Goal: Task Accomplishment & Management: Use online tool/utility

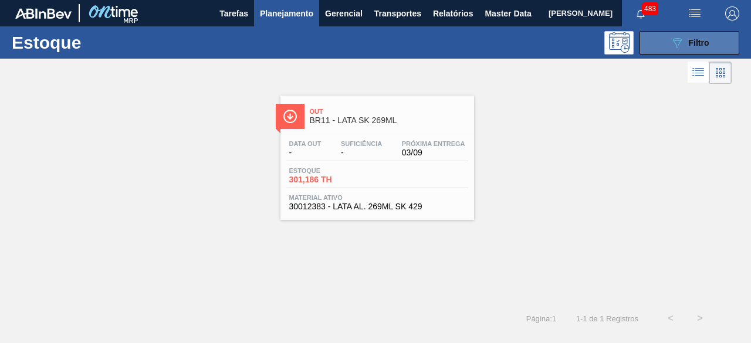
click at [701, 49] on div "089F7B8B-B2A5-4AFE-B5C0-19BA573D28AC Filtro" at bounding box center [689, 43] width 39 height 14
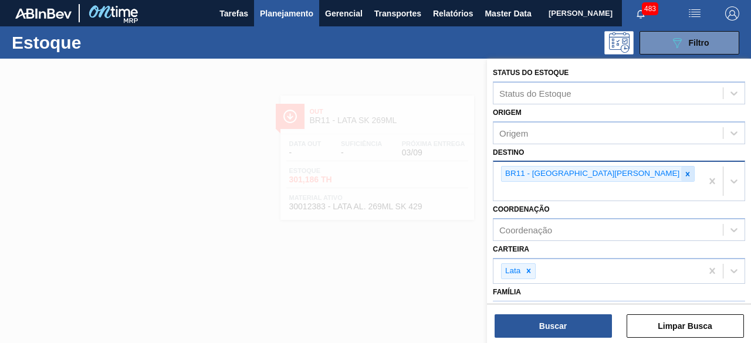
click at [684, 174] on icon at bounding box center [688, 174] width 8 height 8
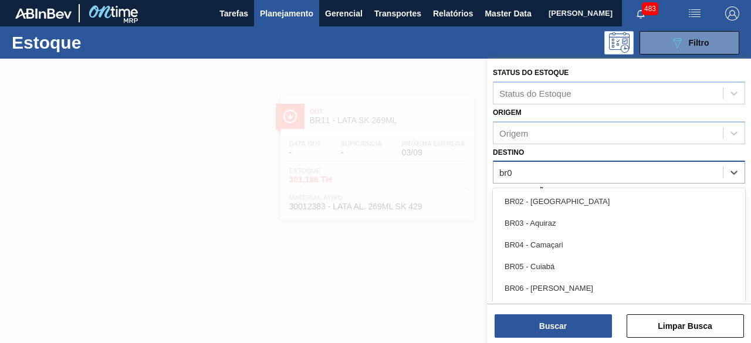
type input "br08"
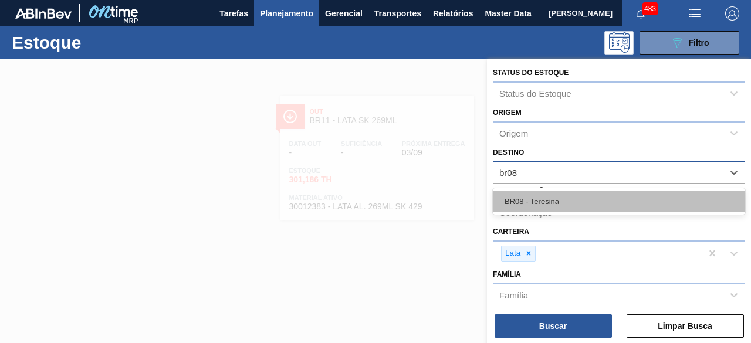
click at [566, 200] on div "BR08 - Teresina" at bounding box center [619, 202] width 252 height 22
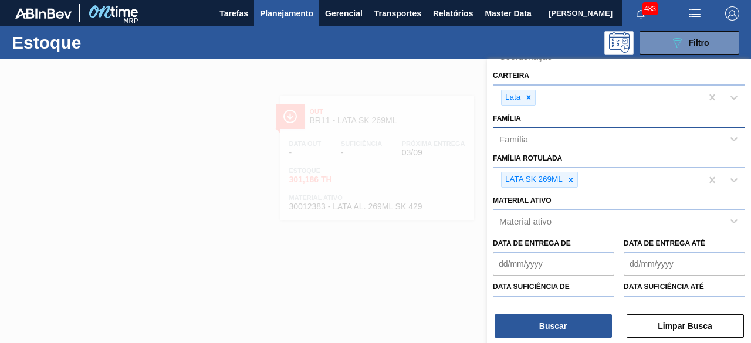
scroll to position [176, 0]
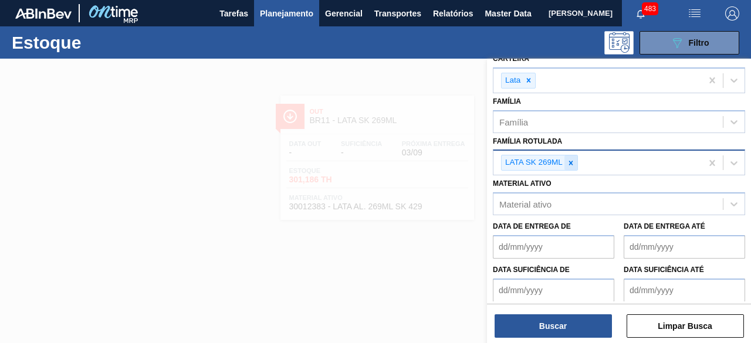
click at [573, 163] on icon at bounding box center [571, 163] width 8 height 8
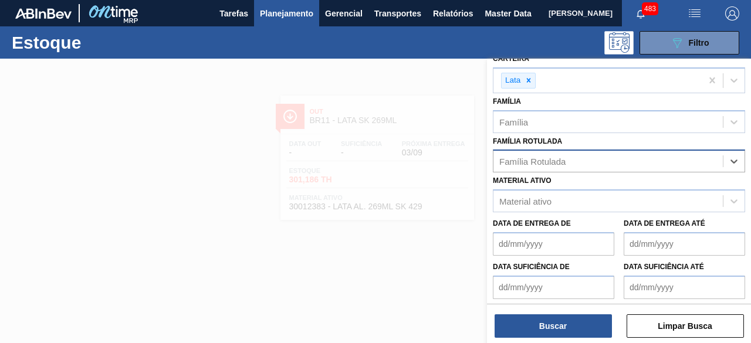
paste Rotulada "30002213"
type Rotulada "3"
click at [608, 133] on div "Família Rotulada Família Rotulada" at bounding box center [619, 153] width 252 height 40
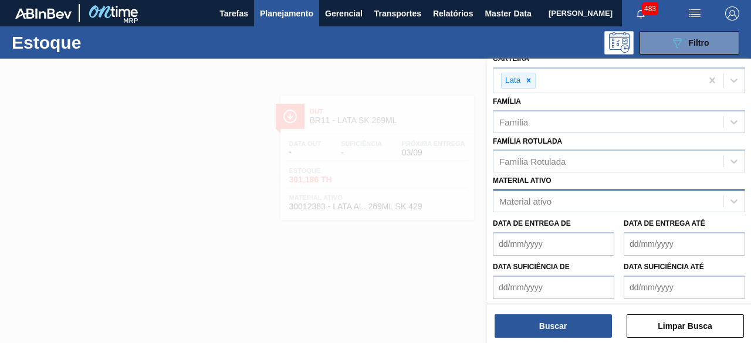
click at [587, 201] on div "Material ativo" at bounding box center [608, 201] width 229 height 17
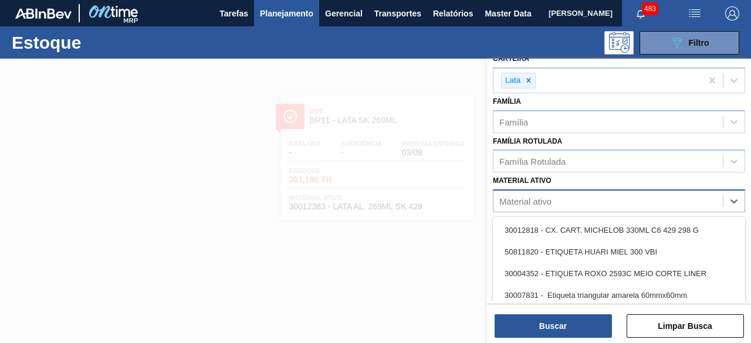
paste ativo "30002213"
type ativo "30002213"
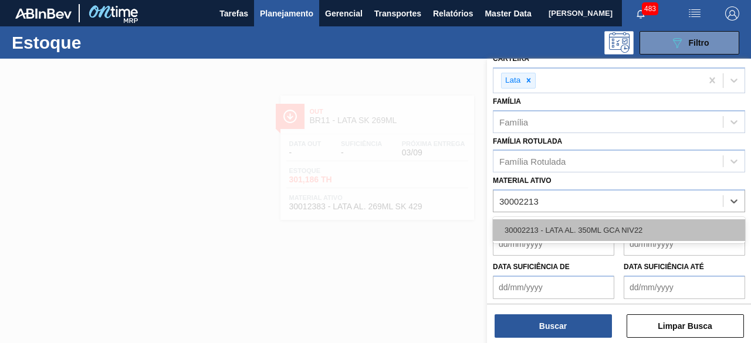
click at [671, 228] on div "30002213 - LATA AL. 350ML GCA NIV22" at bounding box center [619, 231] width 252 height 22
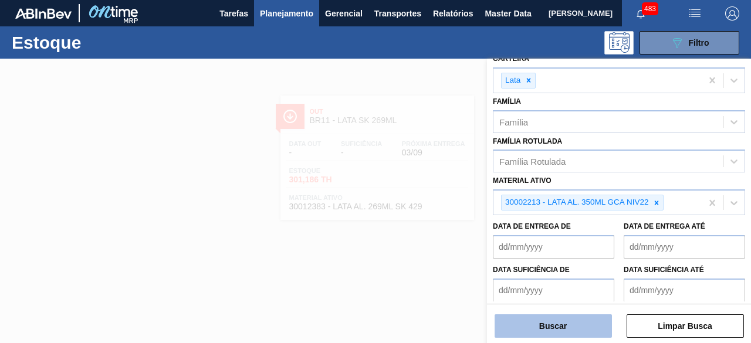
click at [528, 330] on button "Buscar" at bounding box center [553, 326] width 117 height 23
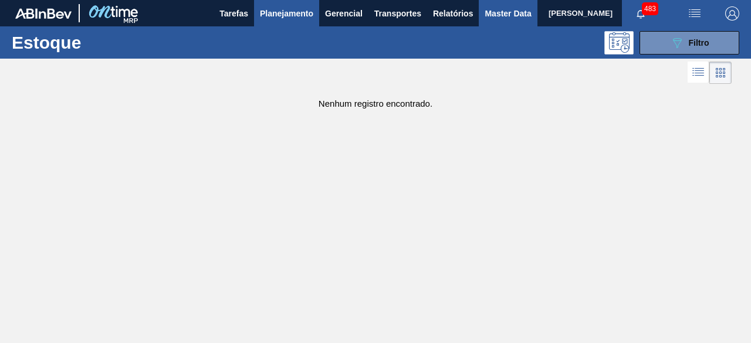
click at [493, 11] on span "Master Data" at bounding box center [508, 13] width 46 height 14
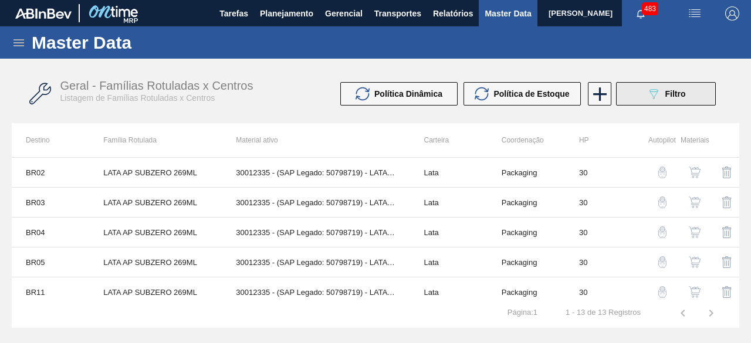
click at [663, 95] on div "089F7B8B-B2A5-4AFE-B5C0-19BA573D28AC Filtro" at bounding box center [666, 94] width 39 height 14
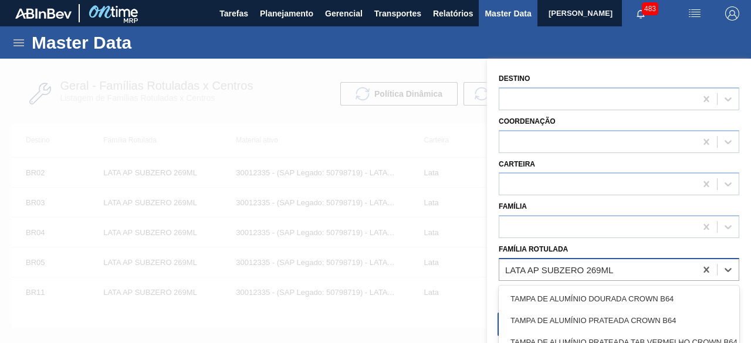
click at [630, 274] on div "LATA AP SUBZERO 269ML" at bounding box center [597, 269] width 197 height 17
paste Rotulada "LATA GCA 350ML"
type Rotulada "LATA GCA 350ML"
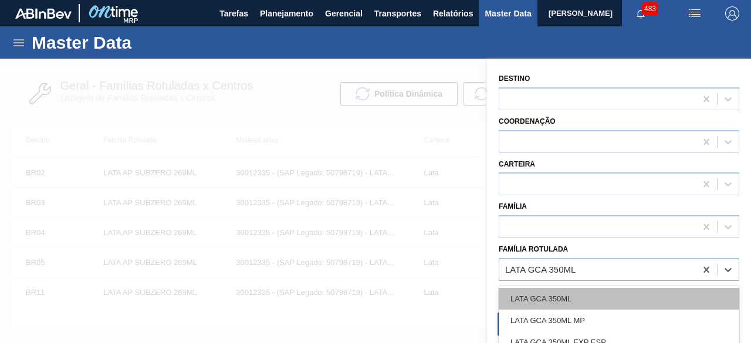
click at [593, 291] on div "LATA GCA 350ML" at bounding box center [619, 299] width 241 height 22
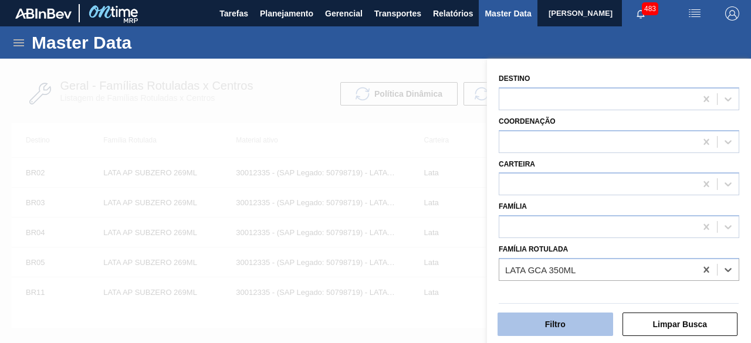
click at [578, 323] on button "Filtro" at bounding box center [556, 324] width 116 height 23
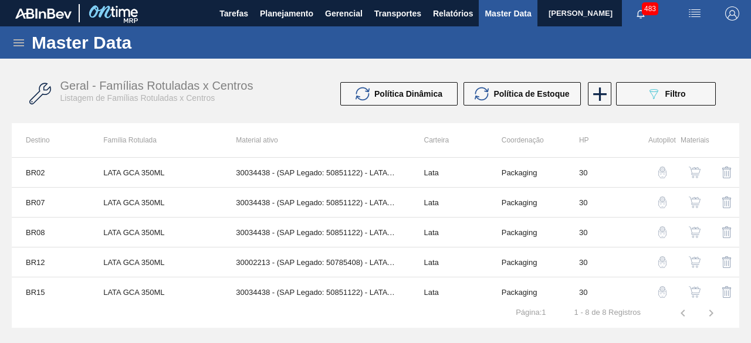
click at [692, 231] on img "button" at bounding box center [695, 233] width 12 height 12
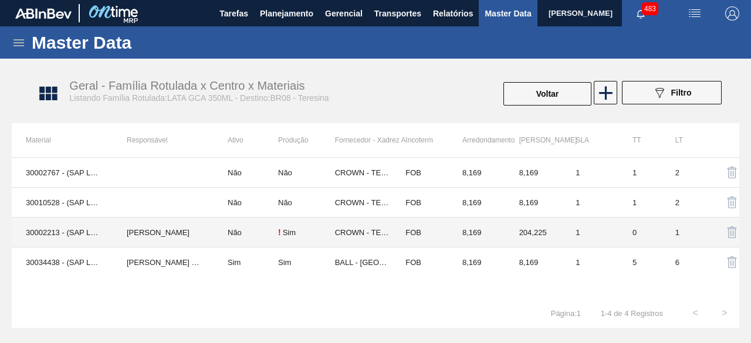
click at [115, 237] on td "MARILIA RIBEIRO BALARDIN" at bounding box center [163, 233] width 101 height 30
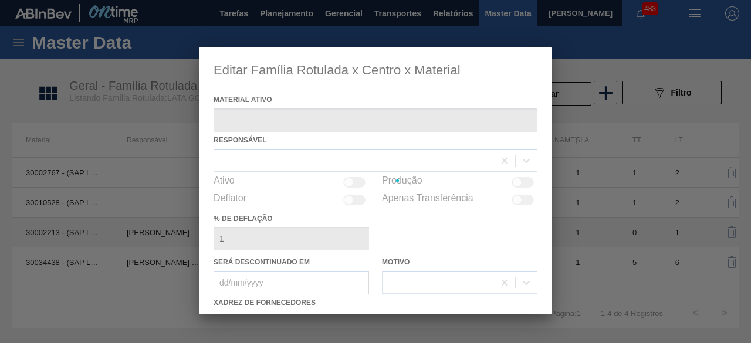
type ativo "30002213 - (SAP Legado: 50785408) - LATA AL. 350ML GCA NIV22"
checkbox input "true"
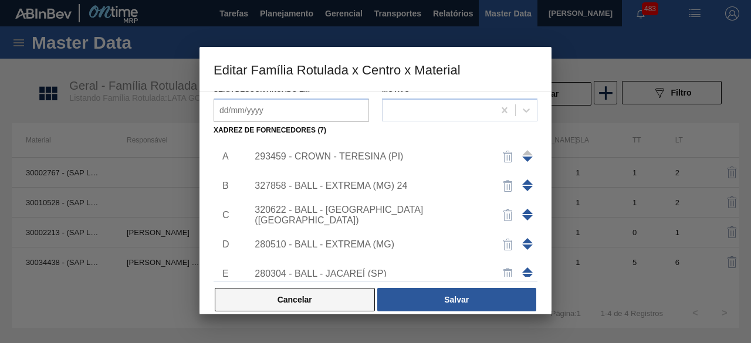
scroll to position [176, 0]
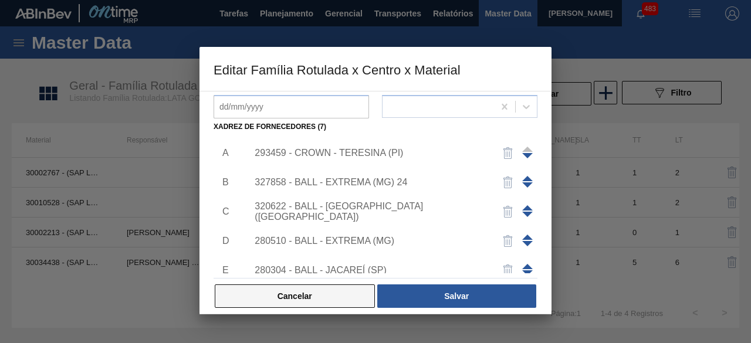
click at [325, 295] on button "Cancelar" at bounding box center [295, 296] width 160 height 23
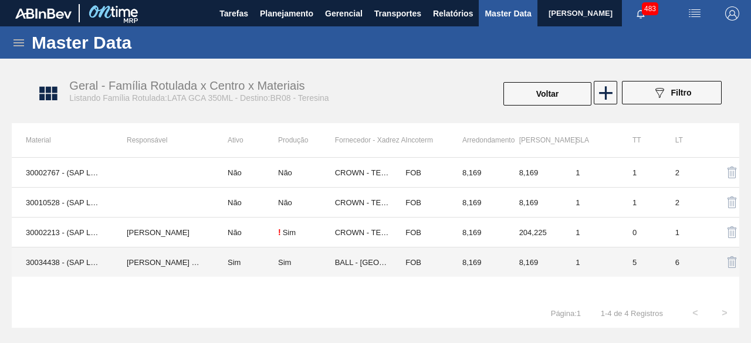
click at [76, 264] on td "30034438 - (SAP Legado: 50851122) - LATA AL 350ML GCA WANDINHA" at bounding box center [62, 263] width 101 height 30
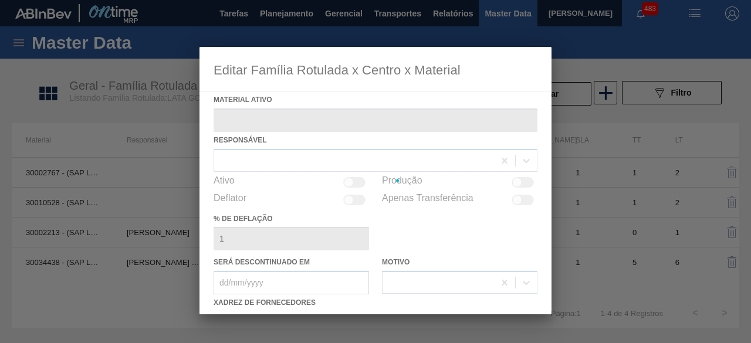
type ativo "30034438 - (SAP Legado: 50851122) - LATA AL 350ML GCA WANDINHA"
checkbox input "true"
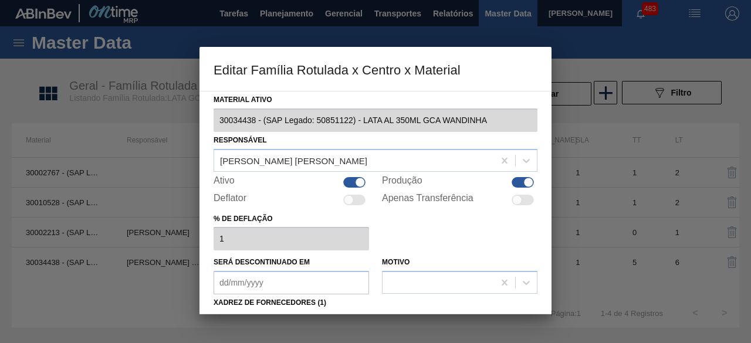
click at [360, 180] on div at bounding box center [360, 182] width 10 height 10
checkbox input "false"
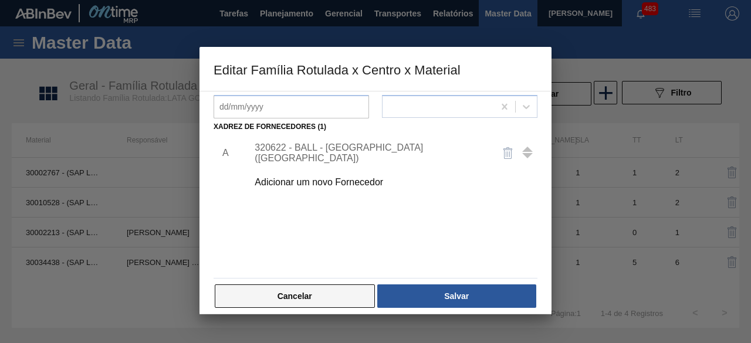
click at [322, 298] on button "Cancelar" at bounding box center [295, 296] width 160 height 23
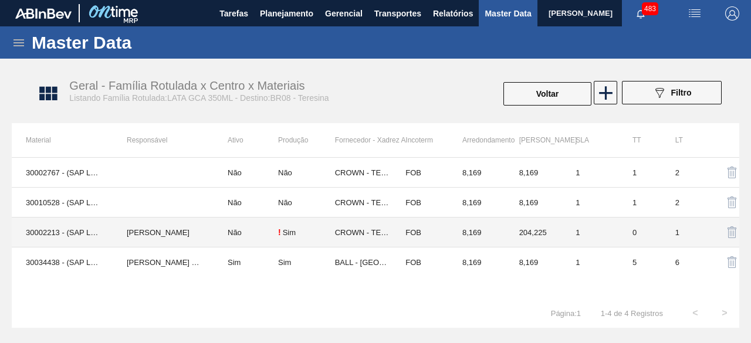
click at [86, 236] on td "30002213 - (SAP Legado: 50785408) - LATA AL. 350ML GCA NIV22" at bounding box center [62, 233] width 101 height 30
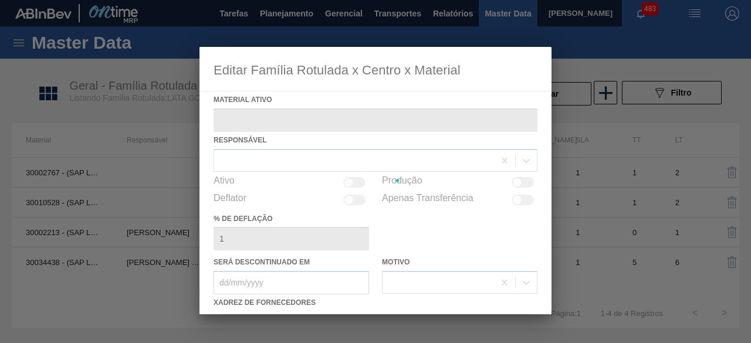
type ativo "30002213 - (SAP Legado: 50785408) - LATA AL. 350ML GCA NIV22"
checkbox input "true"
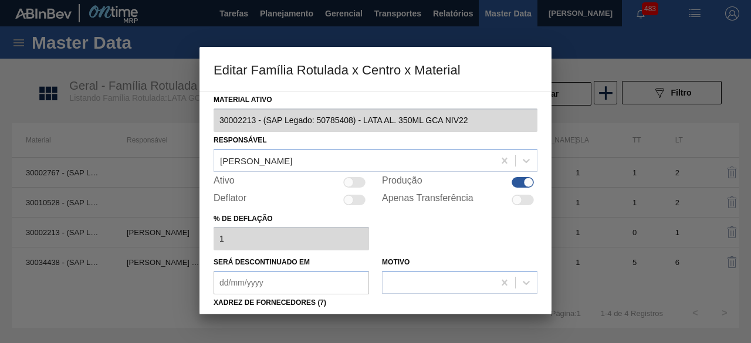
click at [352, 183] on div at bounding box center [349, 182] width 10 height 10
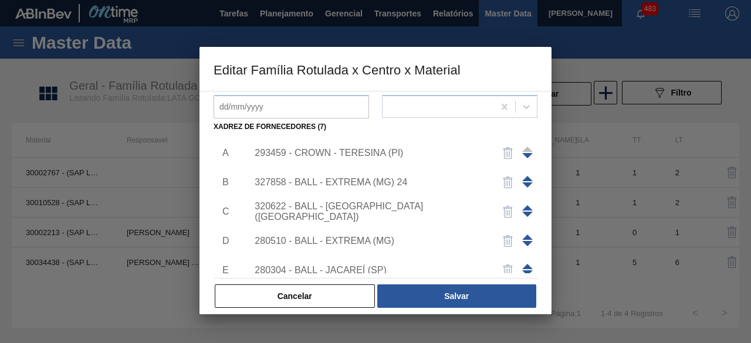
click at [375, 212] on div "320622 - BALL - RECIFE (PE)" at bounding box center [370, 211] width 230 height 21
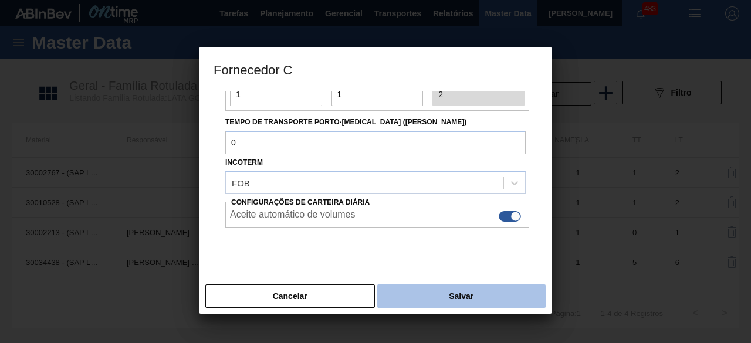
click at [511, 292] on button "Salvar" at bounding box center [461, 296] width 168 height 23
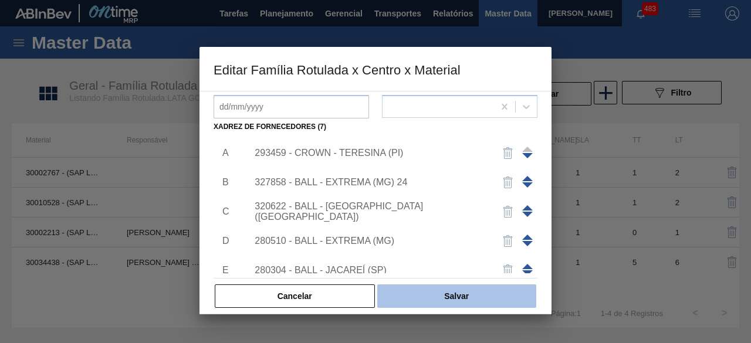
click at [445, 293] on button "Salvar" at bounding box center [456, 296] width 159 height 23
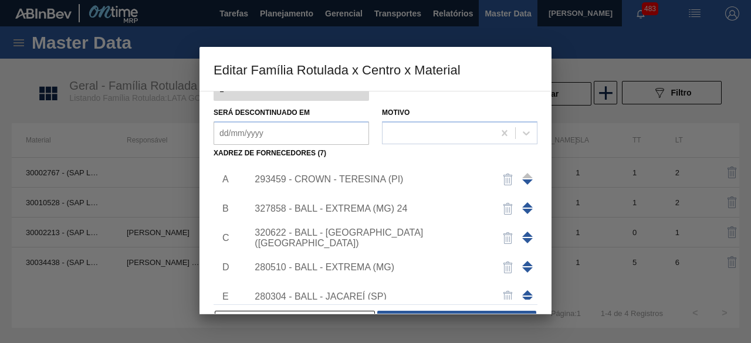
scroll to position [8, 0]
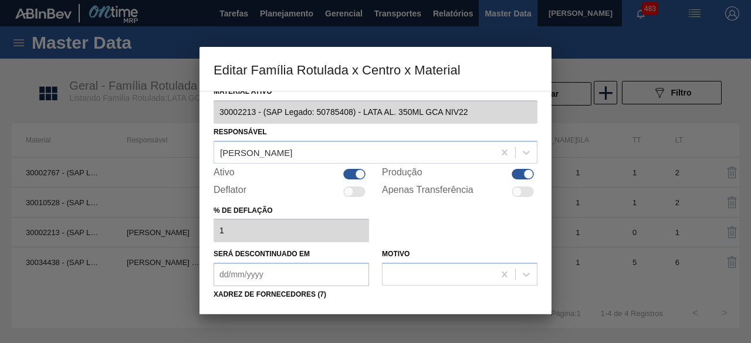
click at [352, 172] on div at bounding box center [354, 174] width 22 height 11
checkbox input "false"
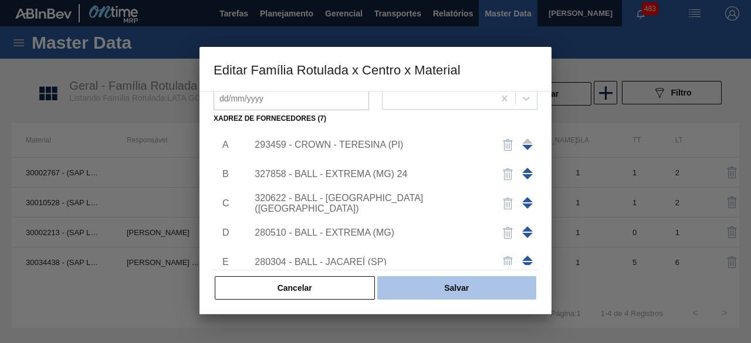
scroll to position [184, 0]
click at [500, 284] on button "Salvar" at bounding box center [456, 287] width 159 height 23
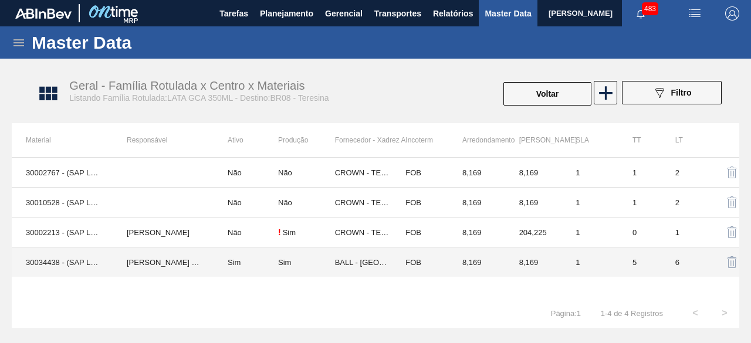
click at [204, 266] on td "ERICA BOER GARCIA" at bounding box center [163, 263] width 101 height 30
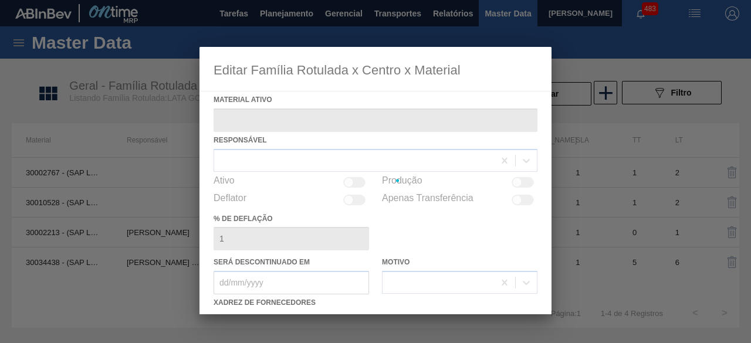
type ativo "30034438 - (SAP Legado: 50851122) - LATA AL 350ML GCA WANDINHA"
checkbox input "true"
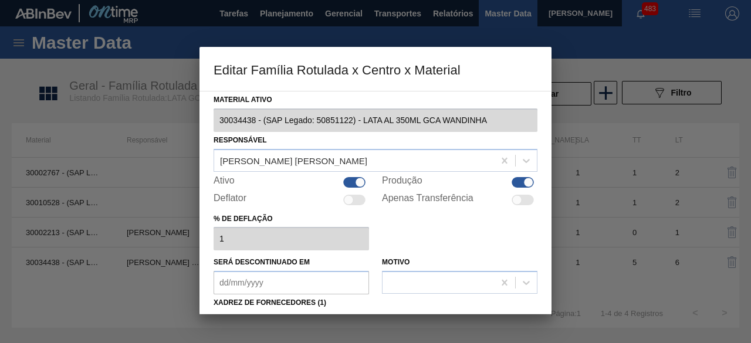
click at [353, 182] on div at bounding box center [354, 182] width 22 height 11
checkbox input "false"
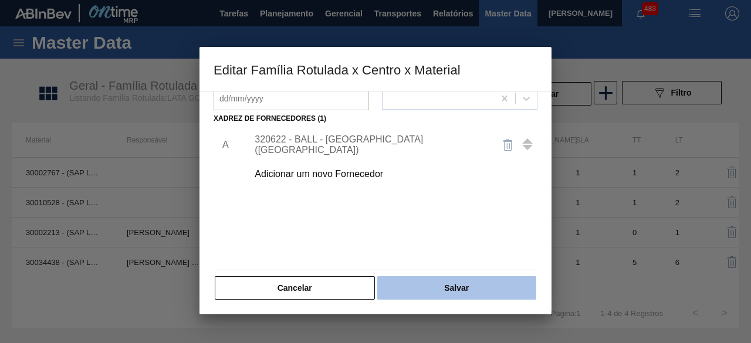
click at [482, 285] on button "Salvar" at bounding box center [456, 287] width 159 height 23
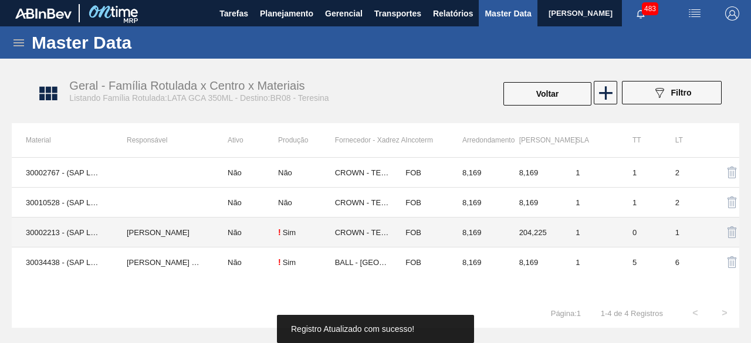
click at [109, 237] on td "30002213 - (SAP Legado: 50785408) - LATA AL. 350ML GCA NIV22" at bounding box center [62, 233] width 101 height 30
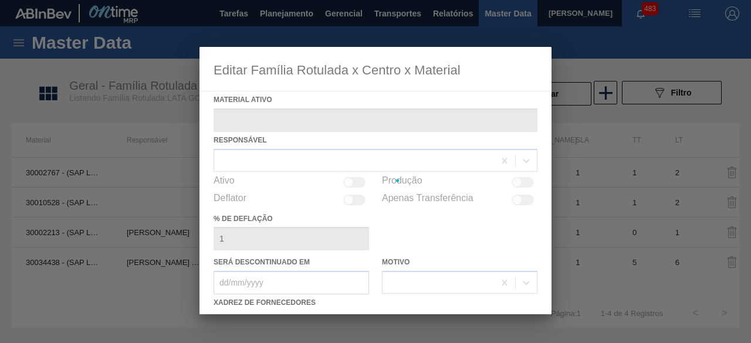
type ativo "30002213 - (SAP Legado: 50785408) - LATA AL. 350ML GCA NIV22"
checkbox input "true"
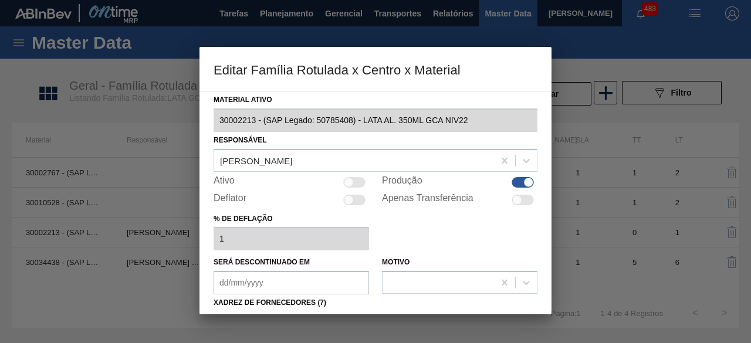
click at [355, 184] on div at bounding box center [354, 182] width 22 height 11
checkbox input "true"
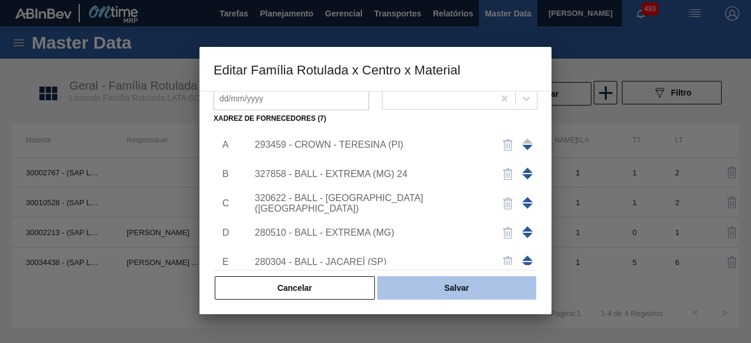
click at [502, 282] on button "Salvar" at bounding box center [456, 287] width 159 height 23
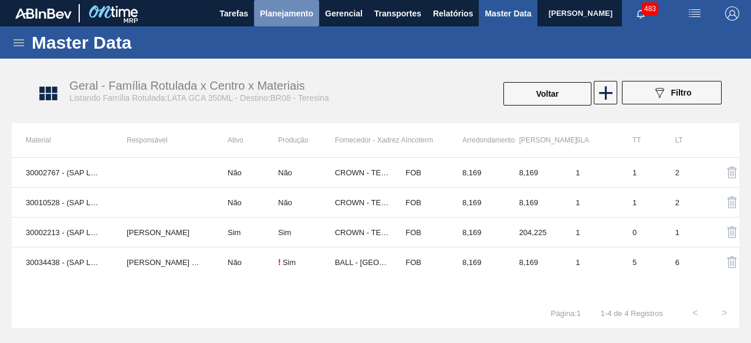
click at [291, 22] on button "Planejamento" at bounding box center [286, 13] width 65 height 26
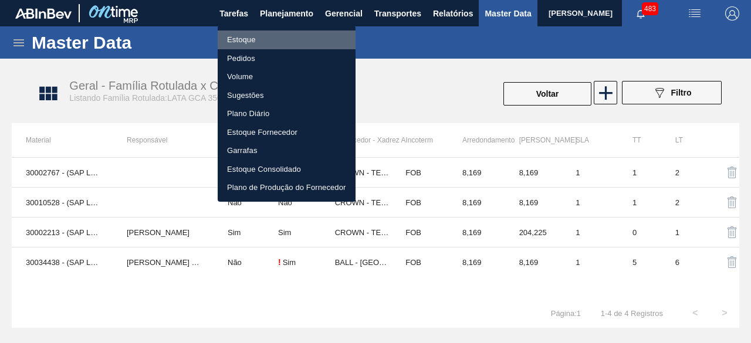
click at [256, 44] on li "Estoque" at bounding box center [287, 40] width 138 height 19
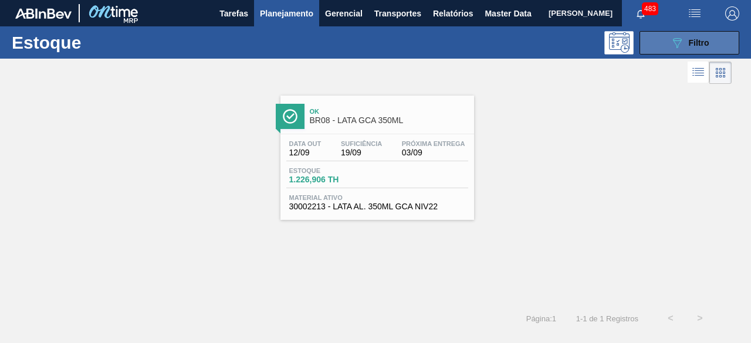
click at [661, 45] on button "089F7B8B-B2A5-4AFE-B5C0-19BA573D28AC Filtro" at bounding box center [690, 42] width 100 height 23
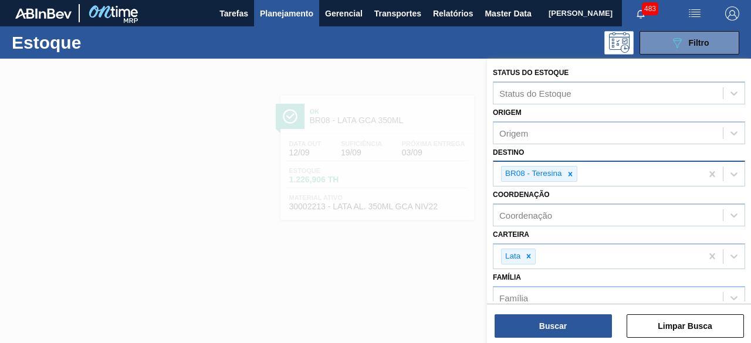
scroll to position [117, 0]
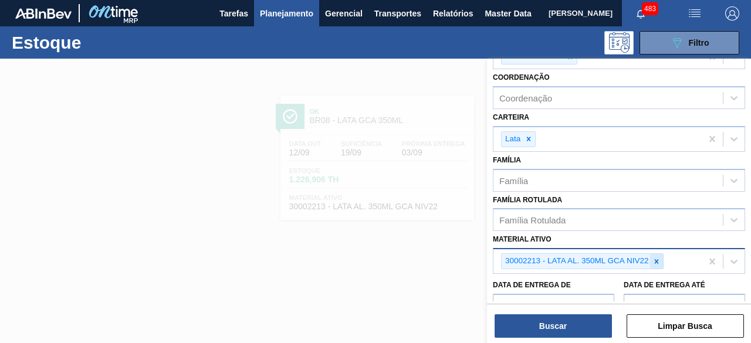
click at [655, 265] on div at bounding box center [656, 261] width 13 height 15
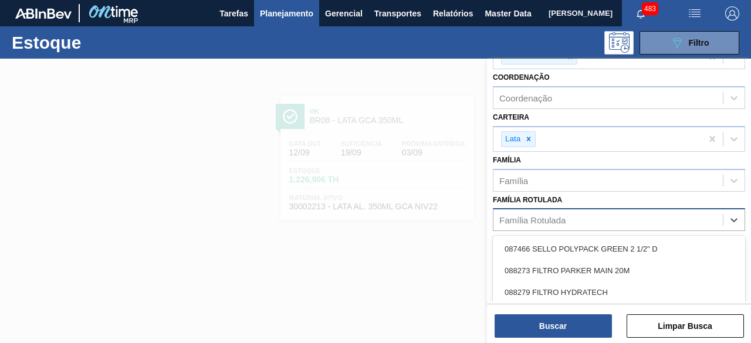
click at [565, 215] on div "Família Rotulada" at bounding box center [532, 220] width 66 height 10
paste Rotulada "LATA GCA 350ML"
type Rotulada "LATA GCA 350ML"
click at [553, 242] on div "LATA GCA 350ML" at bounding box center [619, 249] width 252 height 22
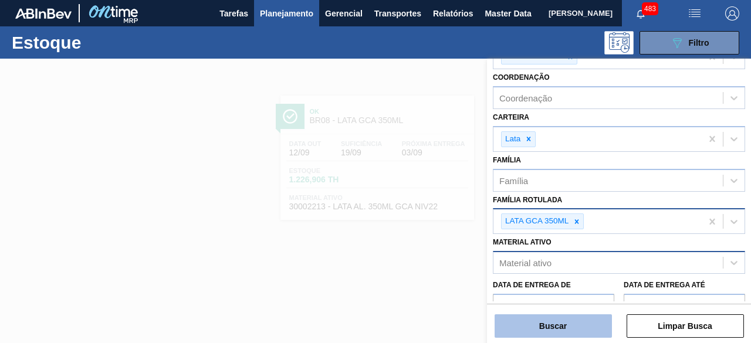
click at [570, 332] on button "Buscar" at bounding box center [553, 326] width 117 height 23
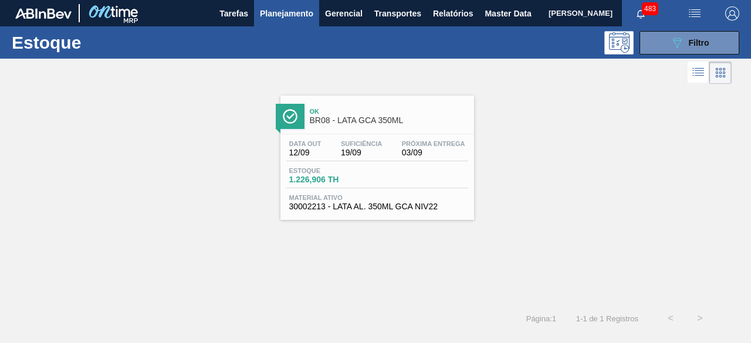
click at [426, 177] on div "Estoque 1.226,906 TH" at bounding box center [377, 177] width 182 height 21
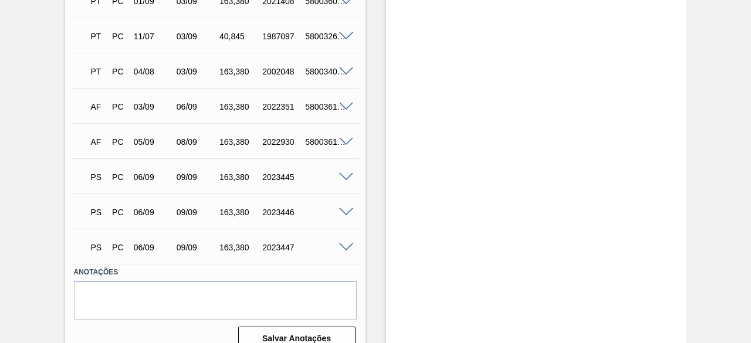
scroll to position [691, 0]
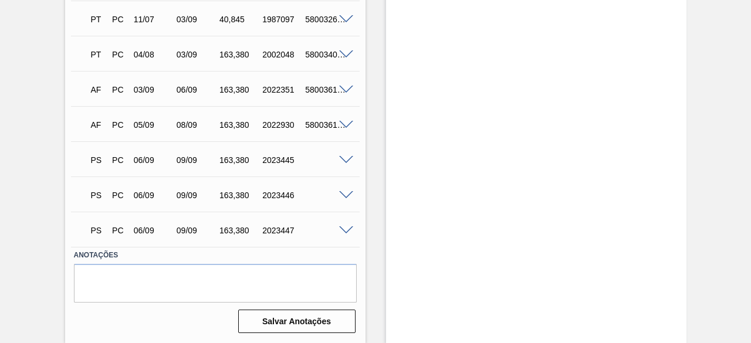
click at [346, 161] on span at bounding box center [346, 160] width 14 height 9
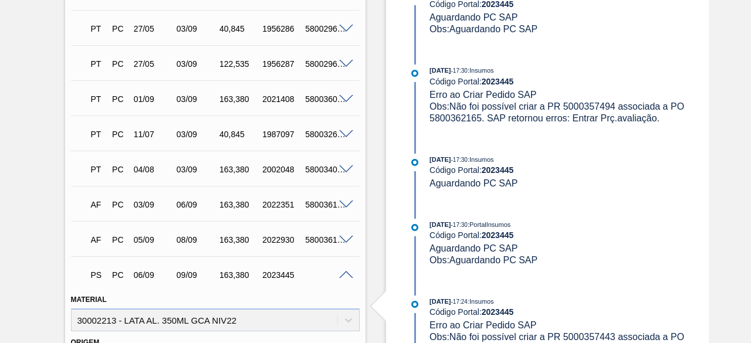
scroll to position [926, 0]
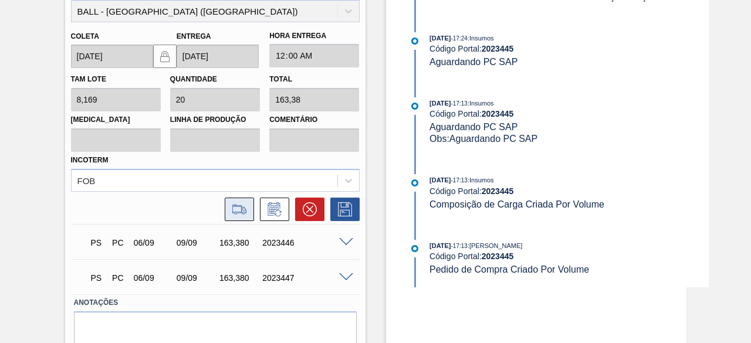
click at [239, 213] on icon at bounding box center [239, 208] width 14 height 9
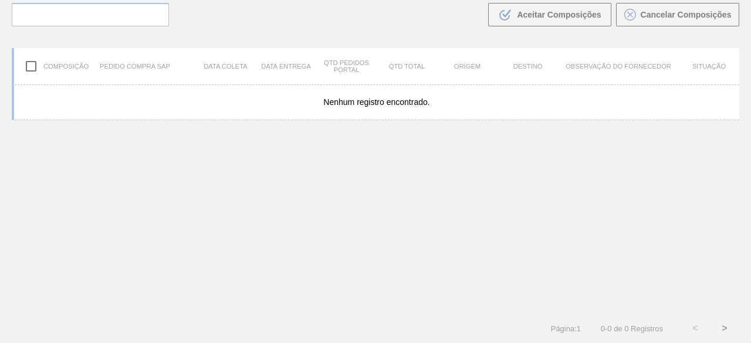
scroll to position [84, 0]
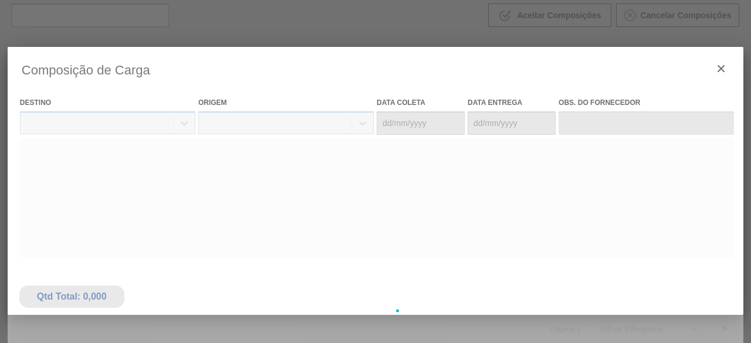
type coleta "[DATE]"
type entrega "[DATE]"
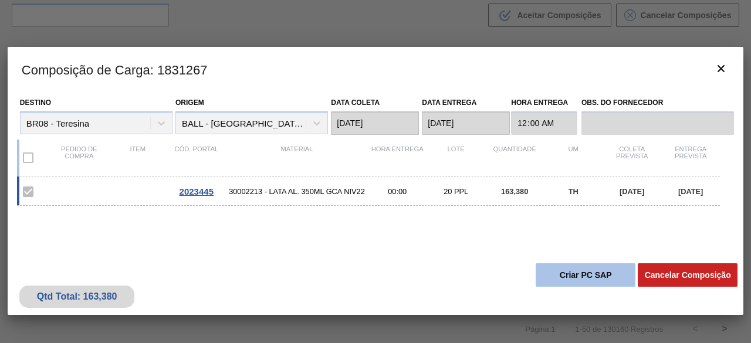
click at [574, 280] on button "Criar PC SAP" at bounding box center [586, 275] width 100 height 23
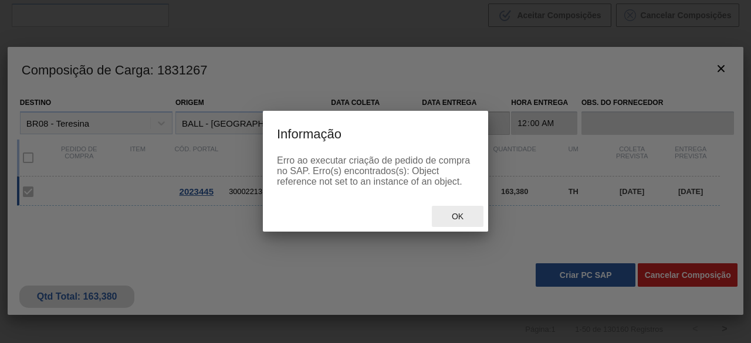
click at [460, 221] on span "Ok" at bounding box center [458, 216] width 31 height 9
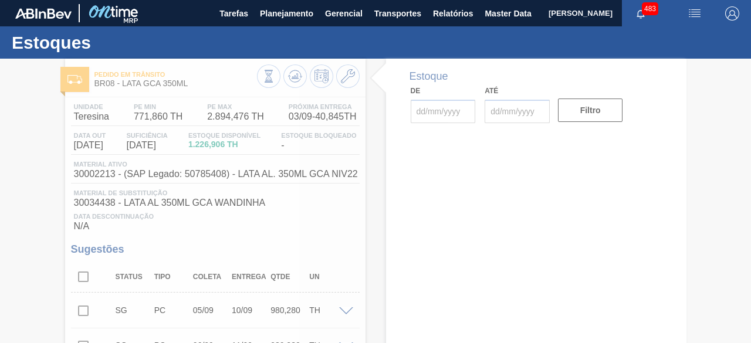
type input "[DATE]"
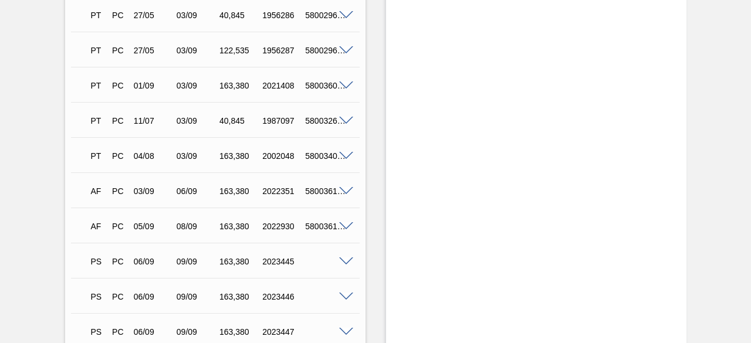
scroll to position [691, 0]
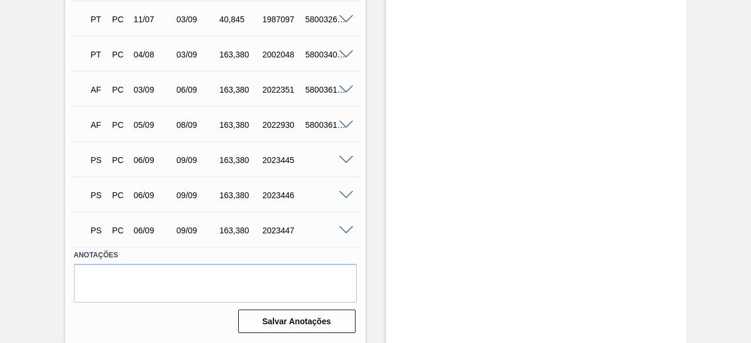
click at [344, 195] on span at bounding box center [346, 195] width 14 height 9
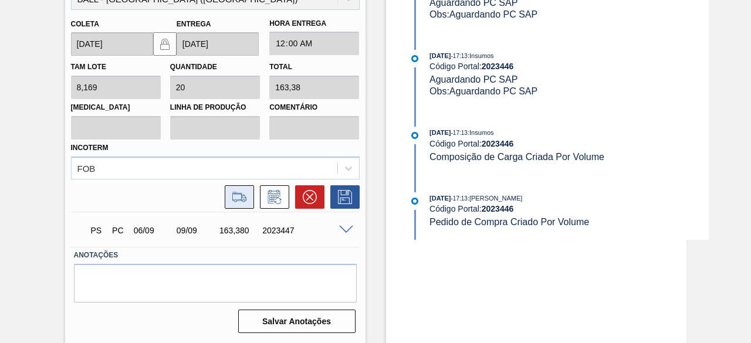
click at [227, 200] on button at bounding box center [239, 196] width 29 height 23
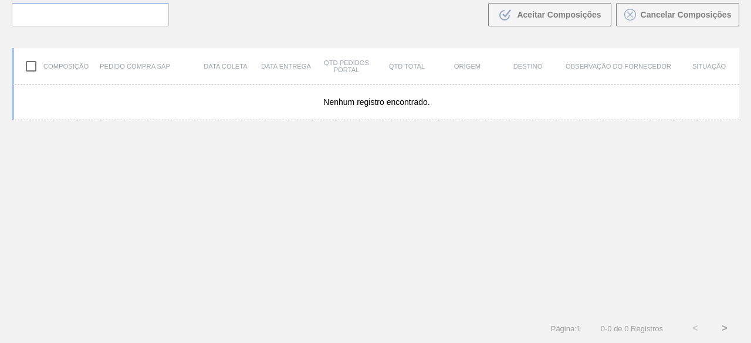
scroll to position [84, 0]
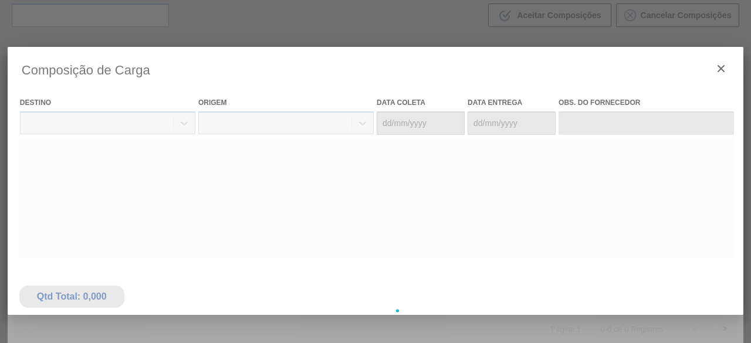
type coleta "[DATE]"
type entrega "[DATE]"
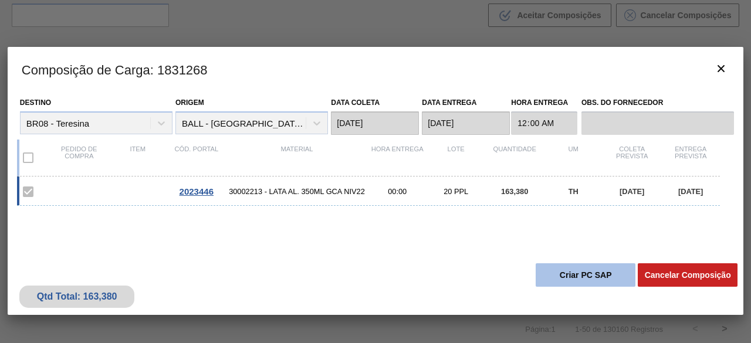
click at [569, 276] on button "Criar PC SAP" at bounding box center [586, 275] width 100 height 23
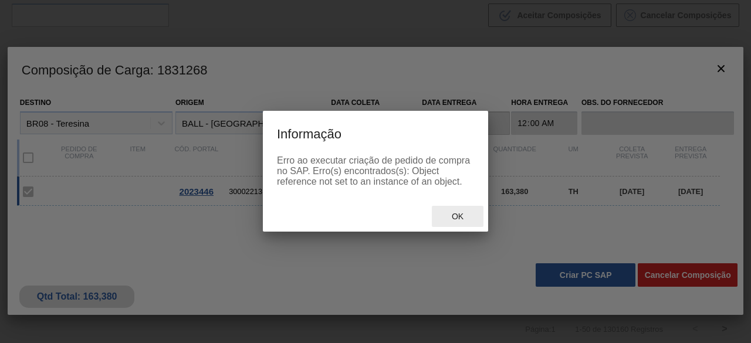
click at [473, 221] on div "Ok" at bounding box center [458, 217] width 52 height 22
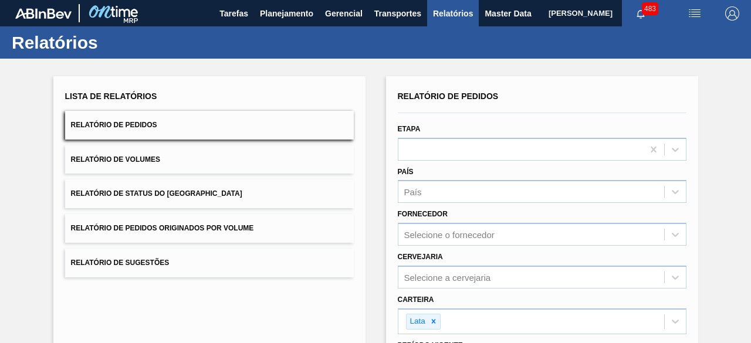
scroll to position [55, 0]
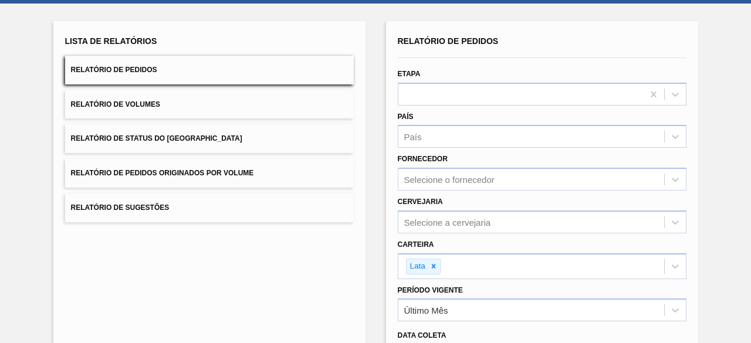
click at [225, 65] on button "Relatório de Pedidos" at bounding box center [209, 70] width 289 height 29
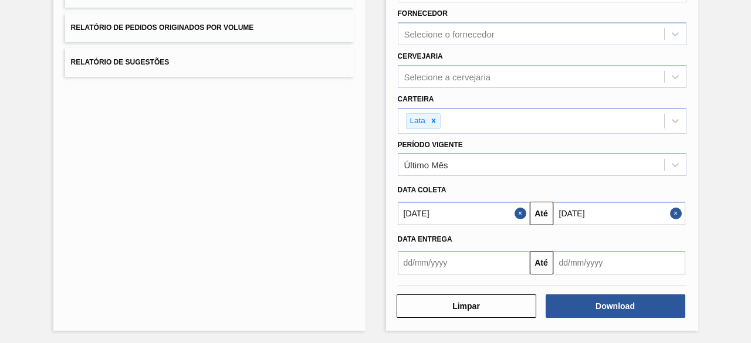
scroll to position [201, 0]
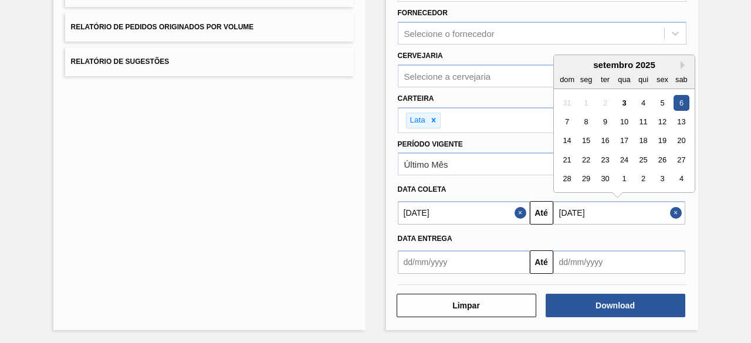
click at [609, 210] on input "[DATE]" at bounding box center [619, 212] width 132 height 23
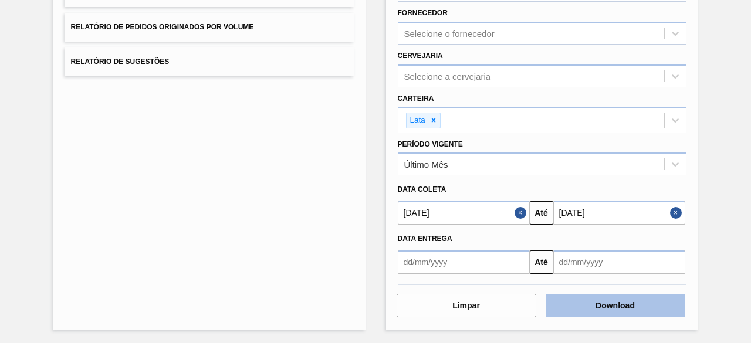
click at [600, 309] on button "Download" at bounding box center [616, 305] width 140 height 23
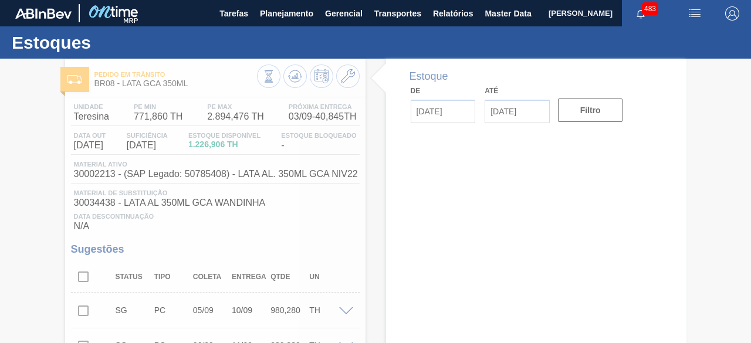
type input "[DATE]"
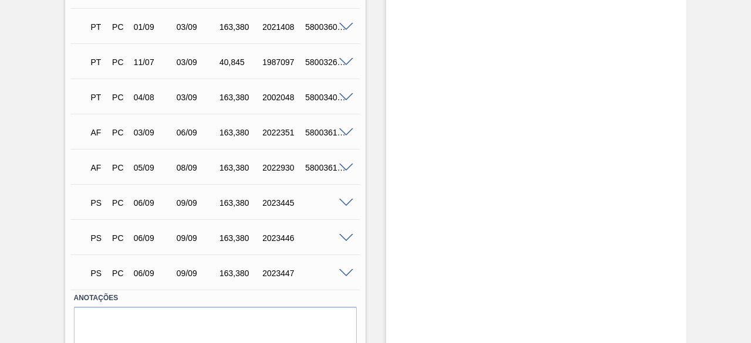
scroll to position [691, 0]
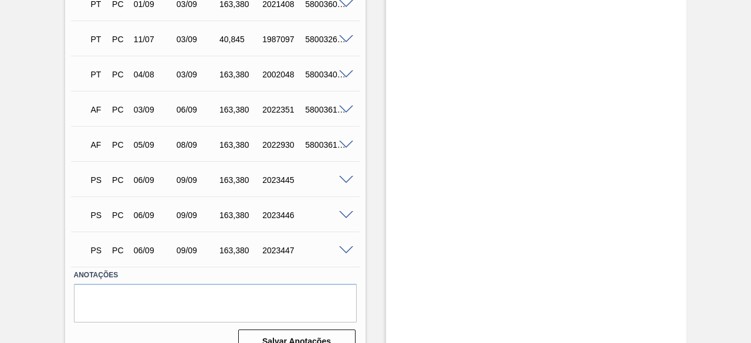
scroll to position [691, 0]
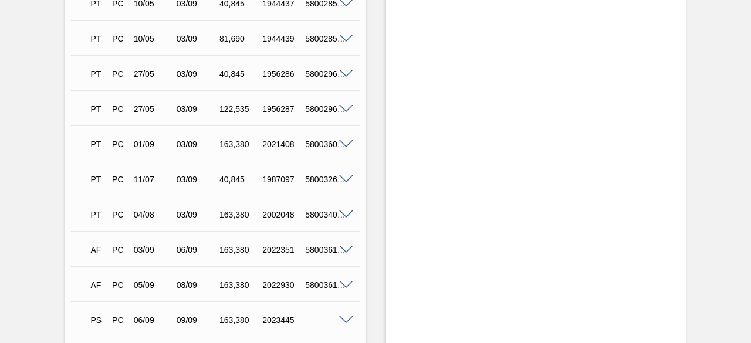
scroll to position [691, 0]
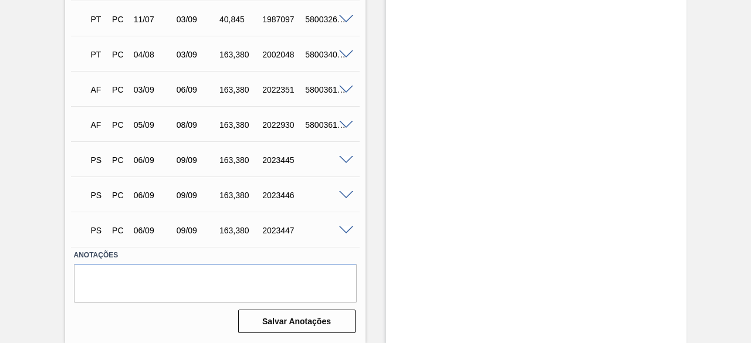
click at [347, 157] on span at bounding box center [346, 160] width 14 height 9
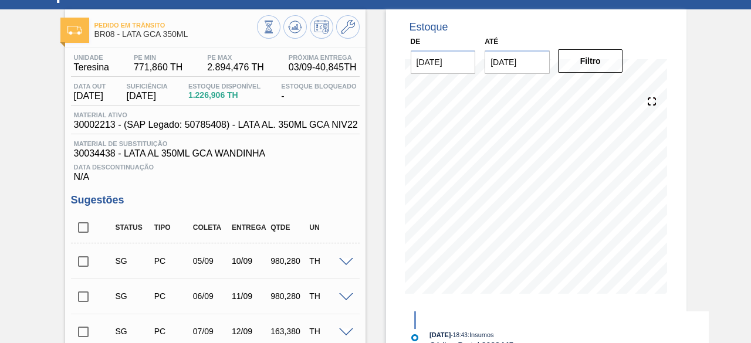
scroll to position [45, 0]
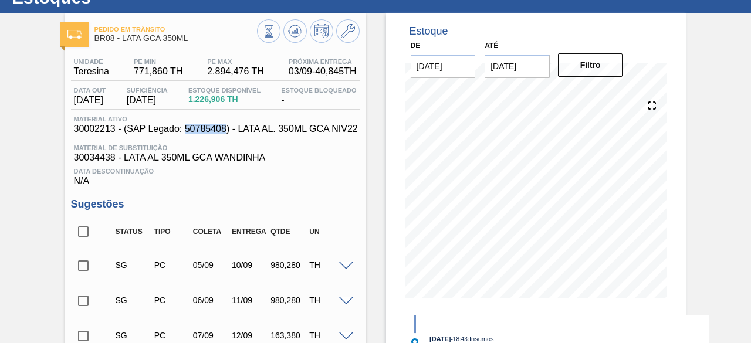
drag, startPoint x: 185, startPoint y: 127, endPoint x: 225, endPoint y: 135, distance: 40.6
click at [225, 134] on span "30002213 - (SAP Legado: 50785408) - LATA AL. 350ML GCA NIV22" at bounding box center [216, 129] width 284 height 11
copy span "50785408"
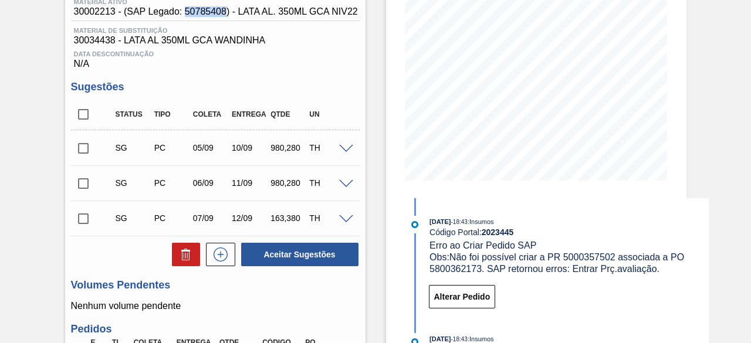
scroll to position [0, 0]
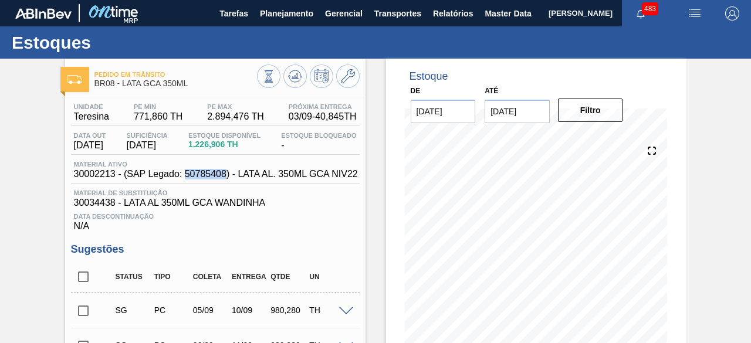
click at [691, 12] on img "button" at bounding box center [695, 13] width 14 height 14
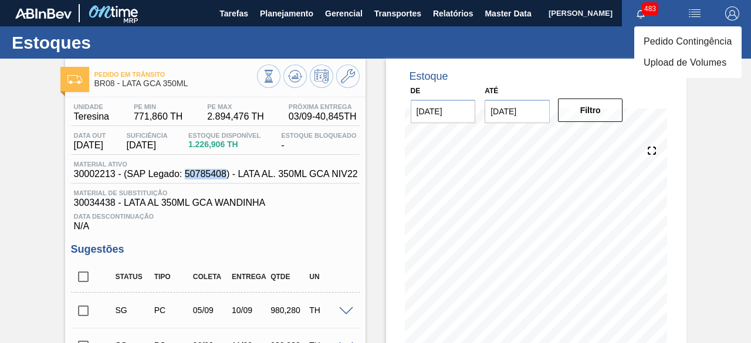
click at [668, 40] on li "Pedido Contingência" at bounding box center [687, 41] width 107 height 21
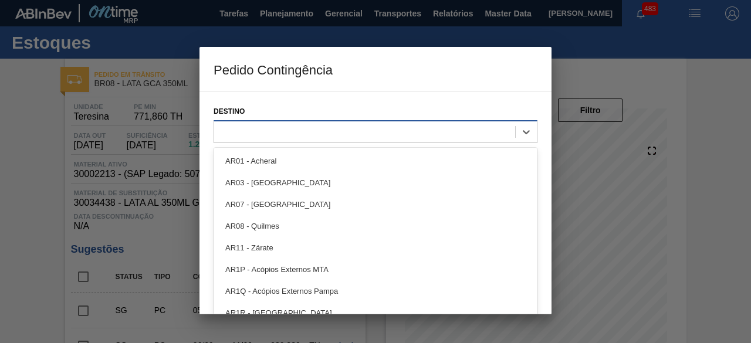
click at [379, 136] on div at bounding box center [364, 131] width 301 height 17
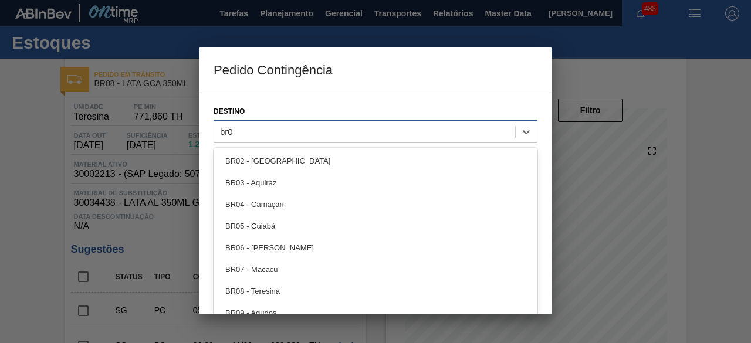
type input "br08"
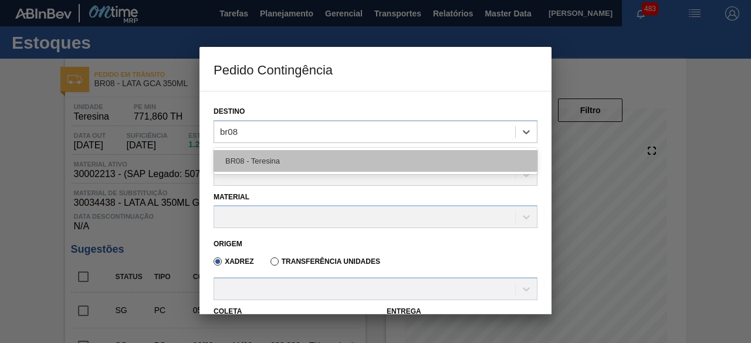
click at [387, 167] on div "BR08 - Teresina" at bounding box center [376, 161] width 324 height 22
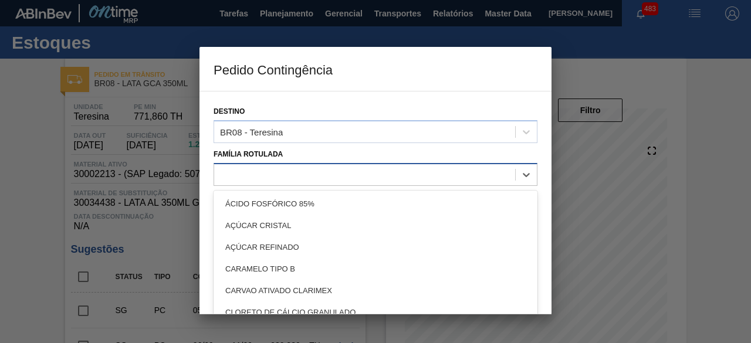
click at [387, 167] on div at bounding box center [364, 174] width 301 height 17
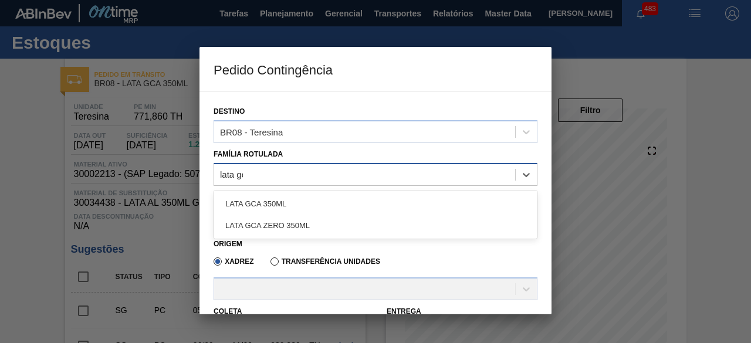
type Rotulada "lata gca"
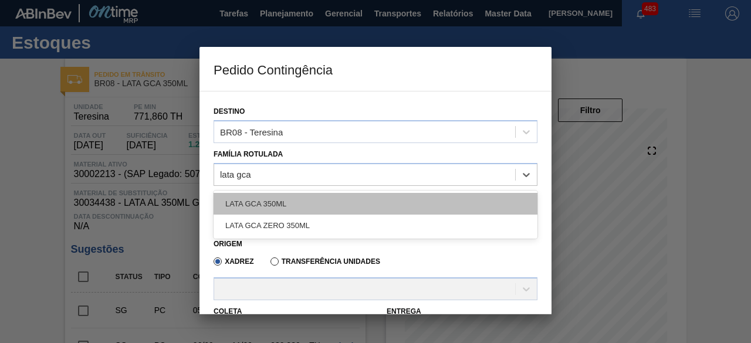
click at [351, 199] on div "LATA GCA 350ML" at bounding box center [376, 204] width 324 height 22
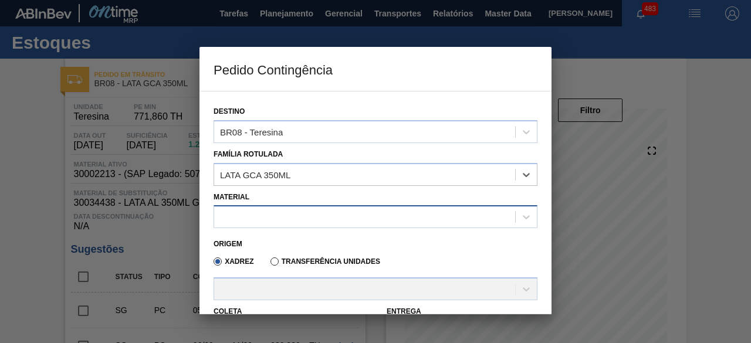
click at [350, 211] on div at bounding box center [364, 217] width 301 height 17
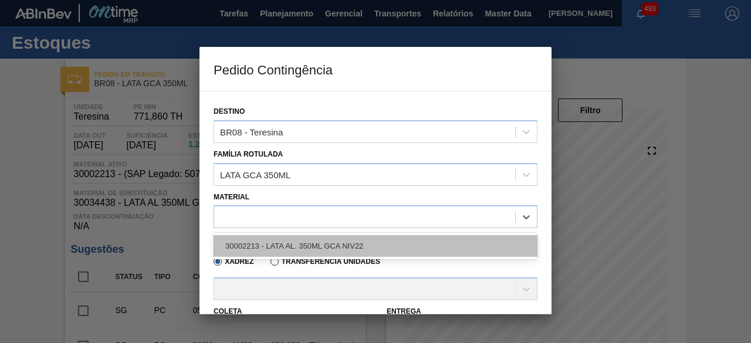
click at [340, 242] on div "30002213 - LATA AL. 350ML GCA NIV22" at bounding box center [376, 246] width 324 height 22
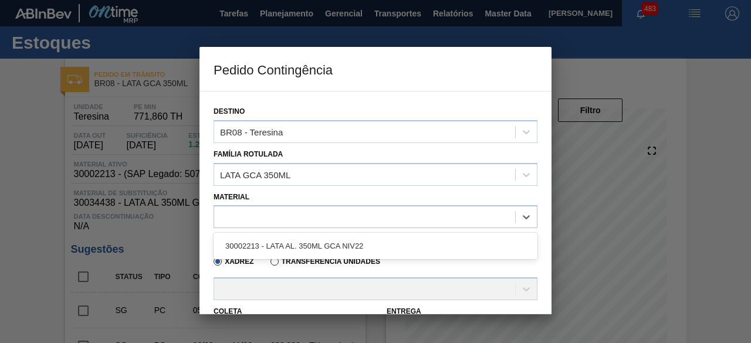
type input "8,169"
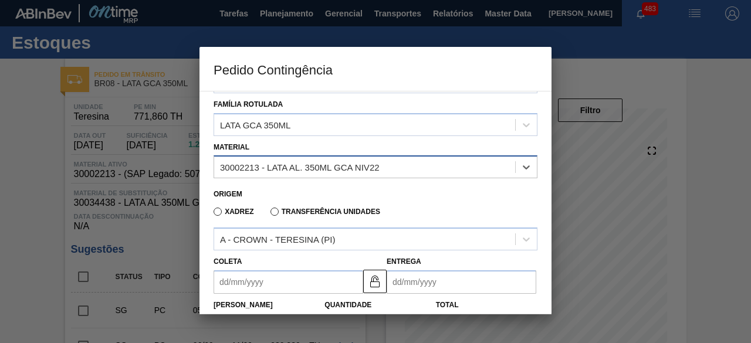
scroll to position [117, 0]
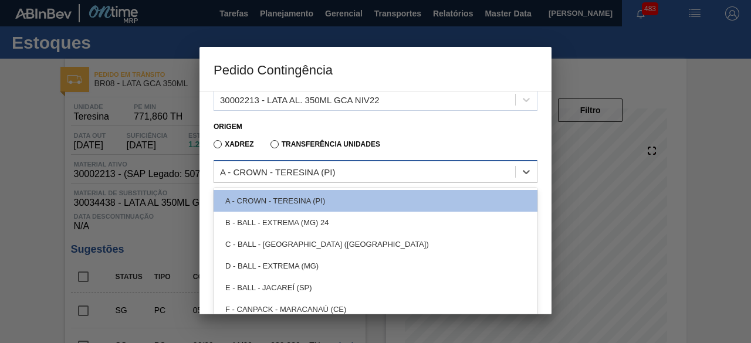
click at [423, 173] on div "A - CROWN - TERESINA (PI)" at bounding box center [364, 172] width 301 height 17
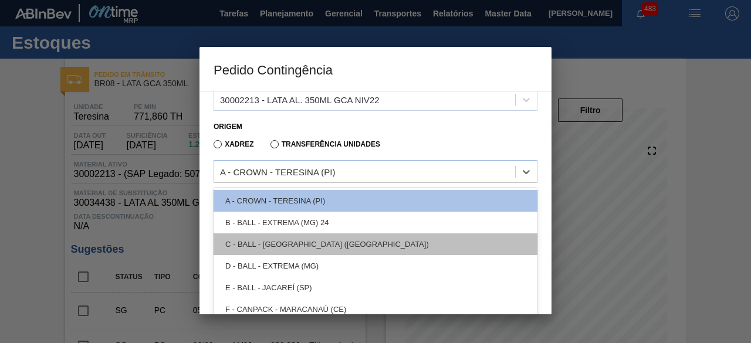
click at [349, 238] on div "C - BALL - RECIFE (PE)" at bounding box center [376, 245] width 324 height 22
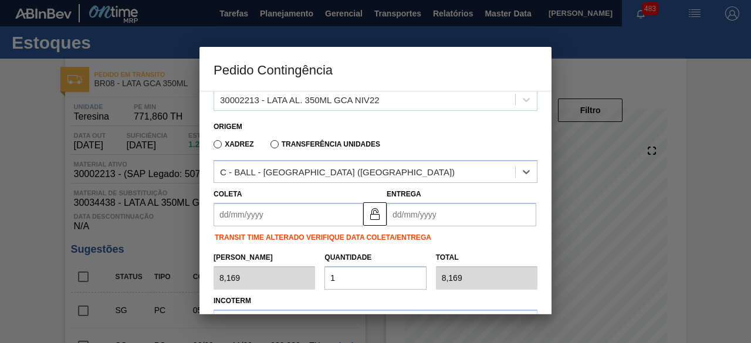
click at [312, 213] on input "Coleta" at bounding box center [289, 214] width 150 height 23
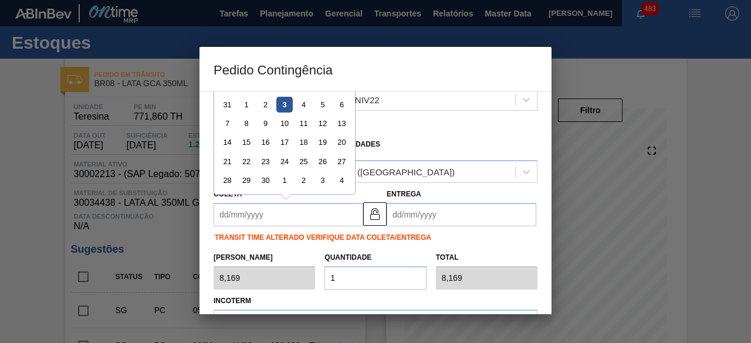
click at [342, 106] on div "6" at bounding box center [342, 105] width 16 height 16
type input "[DATE]"
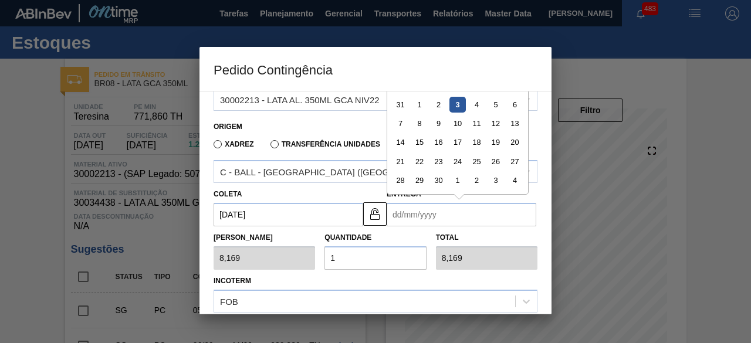
click at [427, 214] on input "Entrega" at bounding box center [462, 214] width 150 height 23
click at [436, 124] on div "9" at bounding box center [439, 124] width 16 height 16
type input "[DATE]"
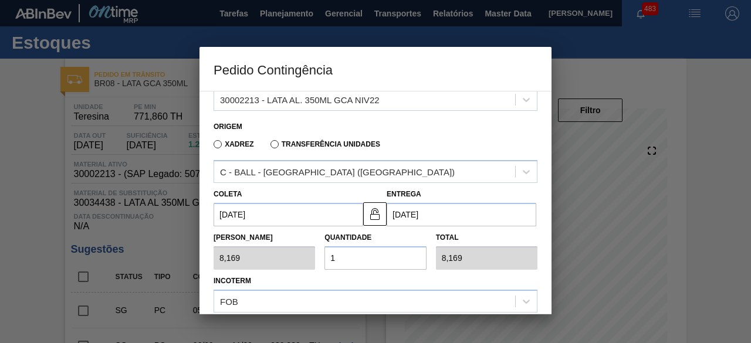
click at [367, 254] on input "1" at bounding box center [376, 258] width 102 height 23
type input "0,000"
type input "2"
type input "16,338"
type input "20"
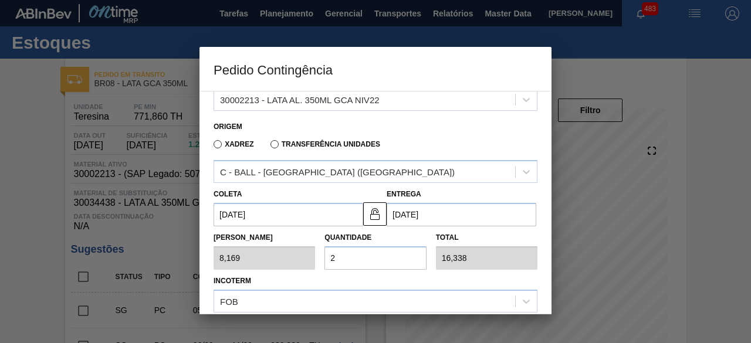
type input "163,380"
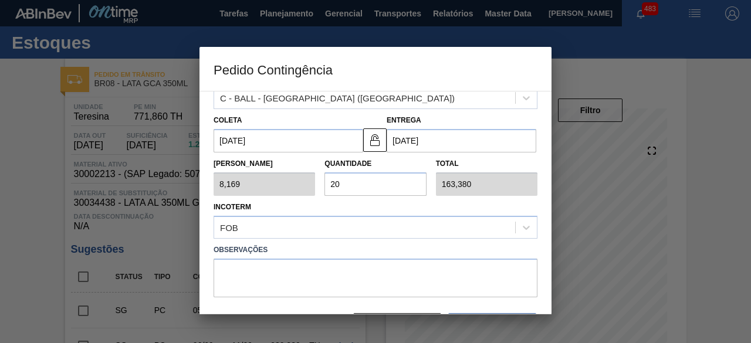
scroll to position [231, 0]
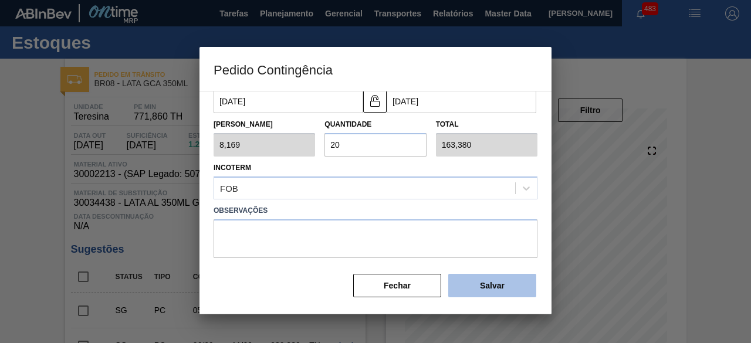
type input "20"
click at [479, 277] on button "Salvar" at bounding box center [492, 285] width 88 height 23
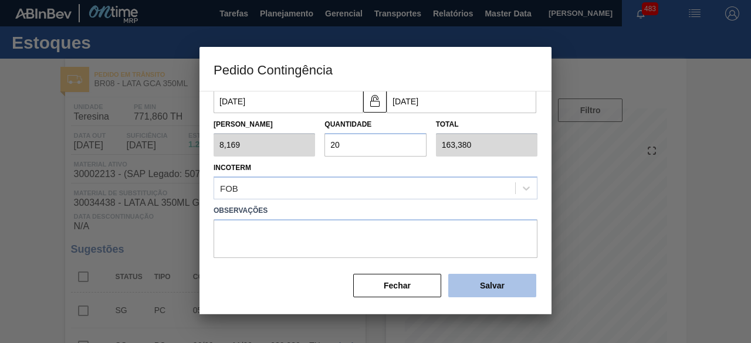
click at [479, 277] on button "Salvar" at bounding box center [492, 285] width 88 height 23
type input "1,000"
type input "1"
type input "1,000"
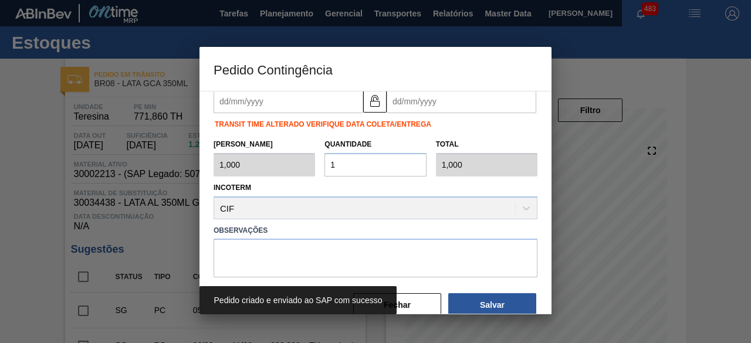
click at [40, 139] on div at bounding box center [375, 171] width 751 height 343
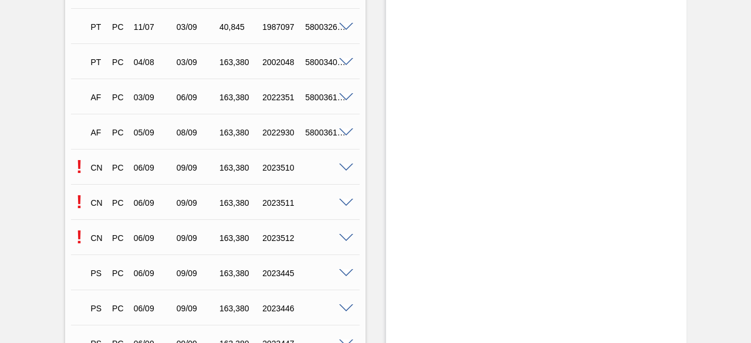
scroll to position [761, 0]
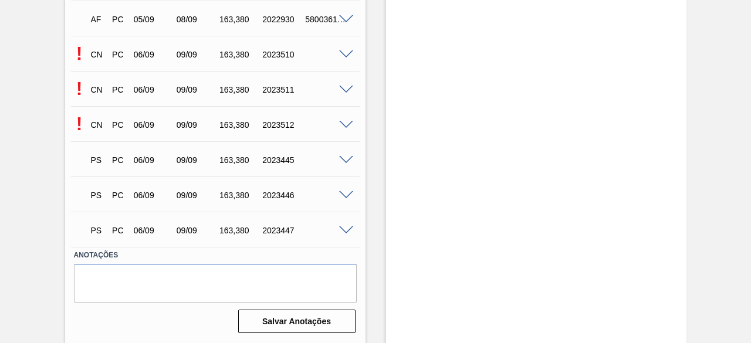
click at [342, 54] on span at bounding box center [346, 54] width 14 height 9
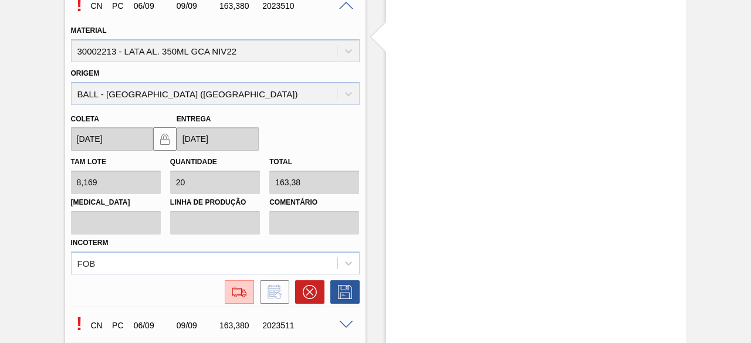
scroll to position [879, 0]
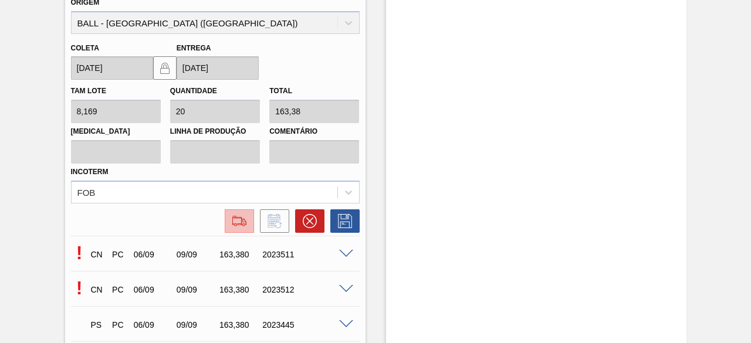
click at [243, 225] on img at bounding box center [239, 221] width 19 height 14
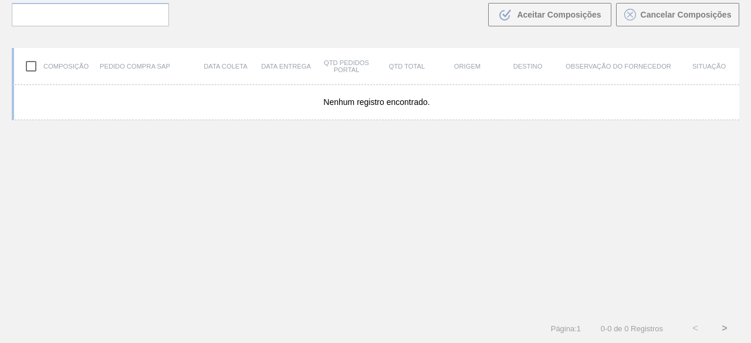
scroll to position [84, 0]
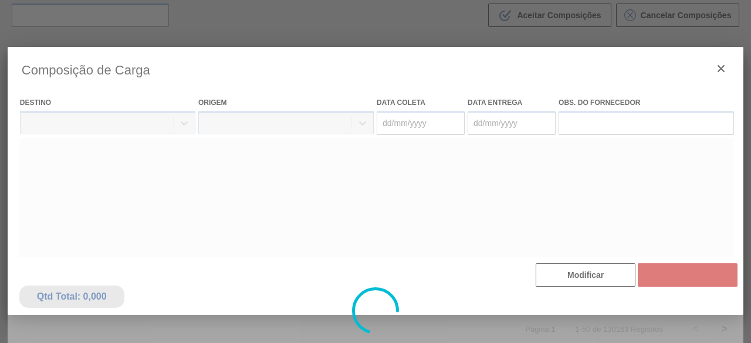
type coleta "[DATE]"
type entrega "[DATE]"
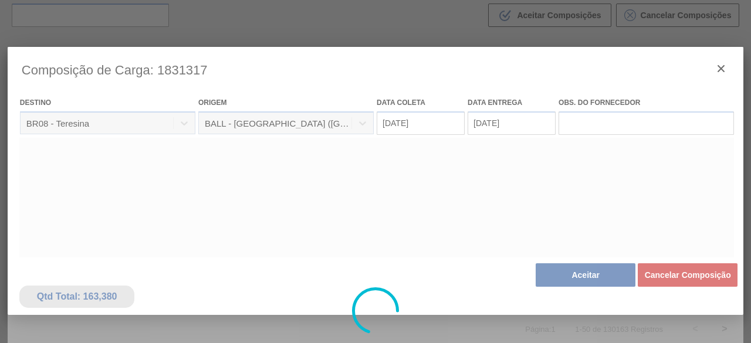
click at [588, 275] on div at bounding box center [376, 311] width 736 height 528
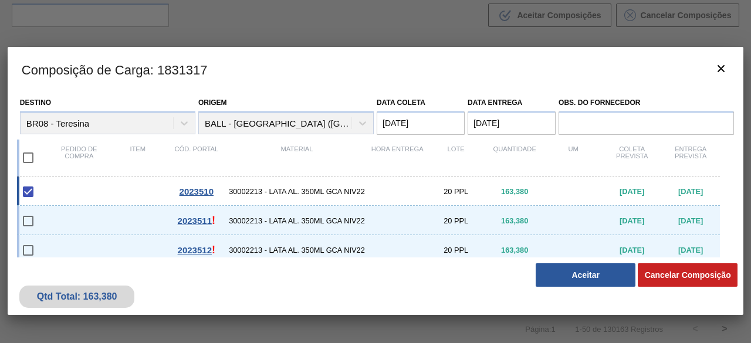
click at [588, 275] on button "Aceitar" at bounding box center [586, 275] width 100 height 23
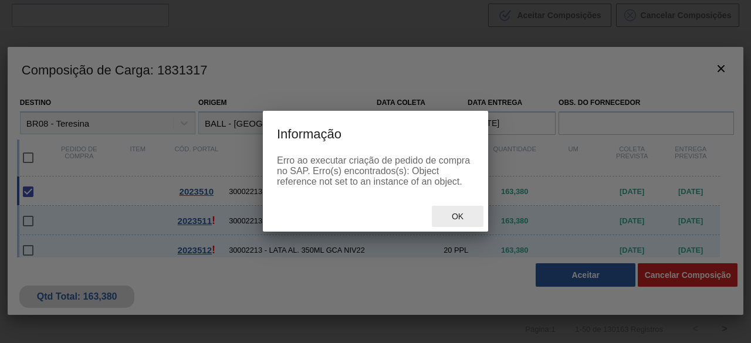
click at [468, 217] on span "Ok" at bounding box center [458, 216] width 31 height 9
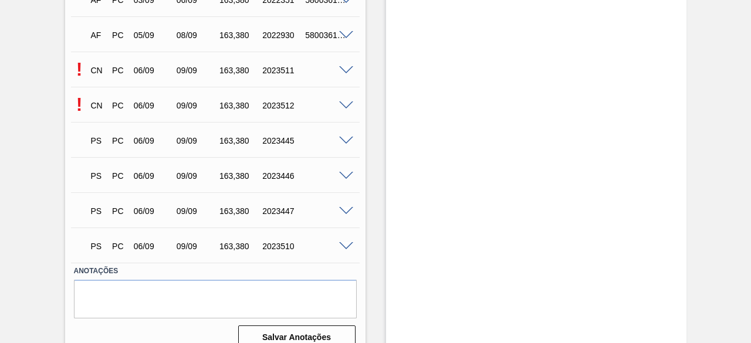
scroll to position [761, 0]
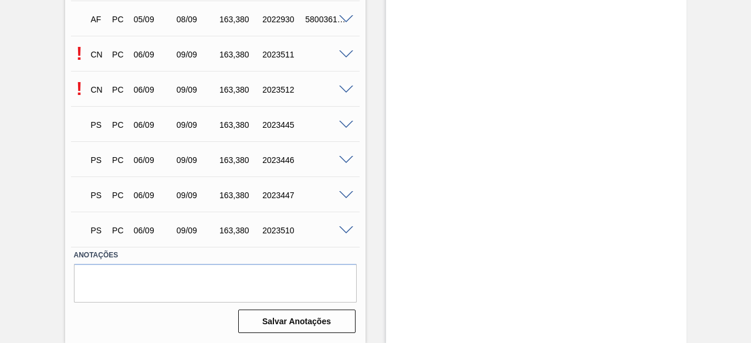
click at [346, 89] on span at bounding box center [346, 90] width 14 height 9
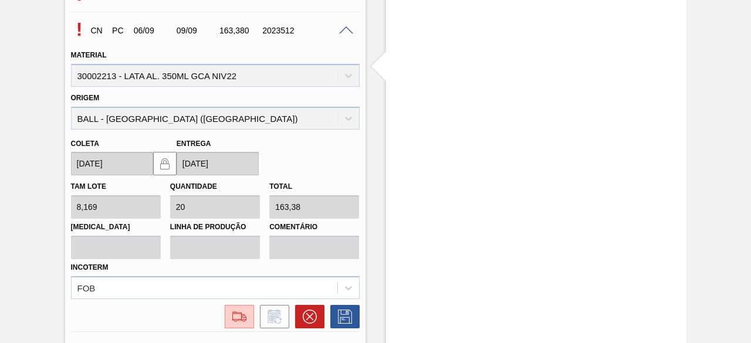
scroll to position [937, 0]
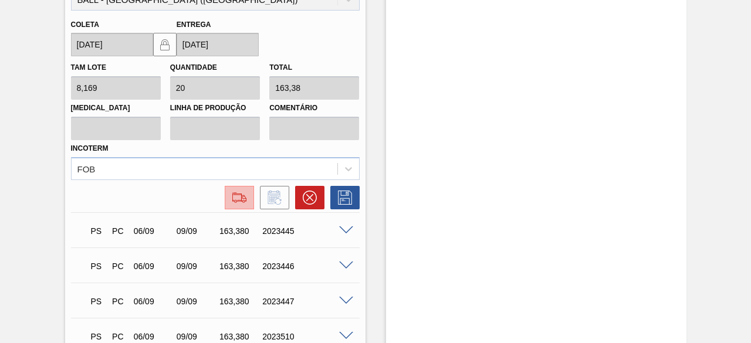
click at [244, 201] on img at bounding box center [239, 198] width 19 height 14
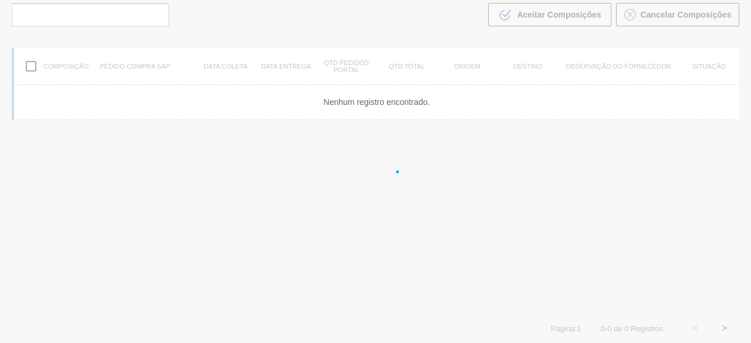
scroll to position [84, 0]
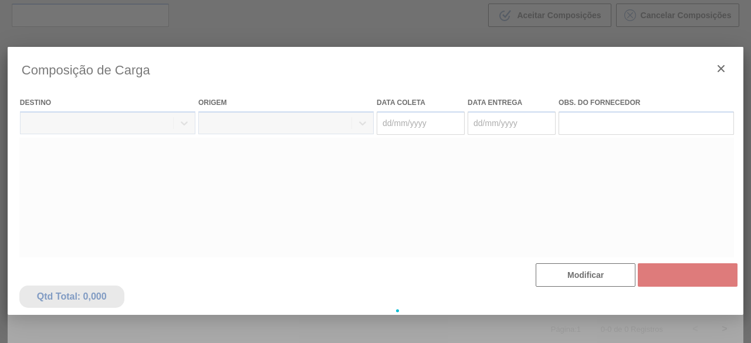
type coleta "[DATE]"
type entrega "[DATE]"
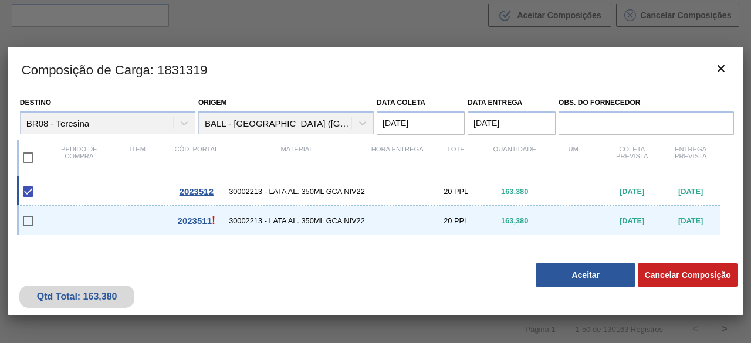
click at [602, 268] on button "Aceitar" at bounding box center [586, 275] width 100 height 23
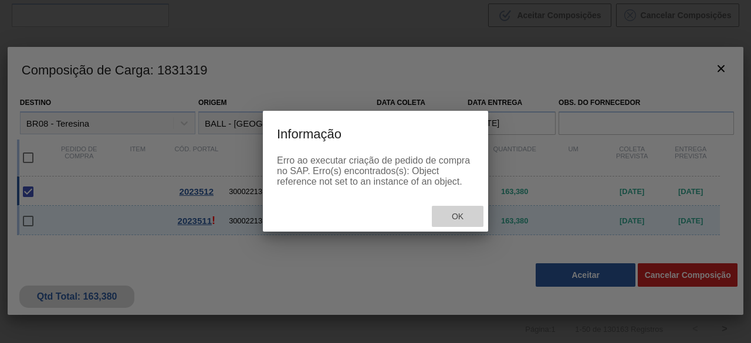
click at [464, 217] on span "Ok" at bounding box center [458, 216] width 31 height 9
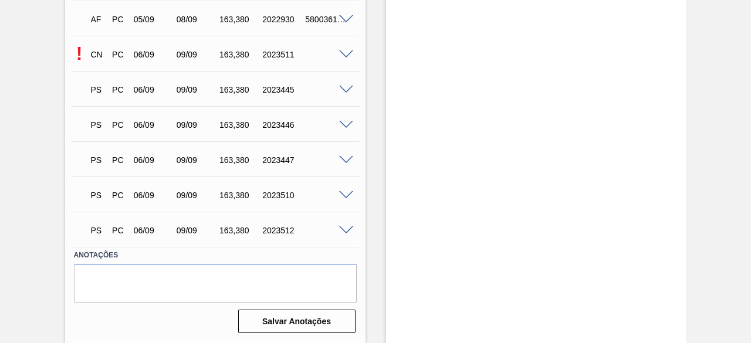
scroll to position [703, 0]
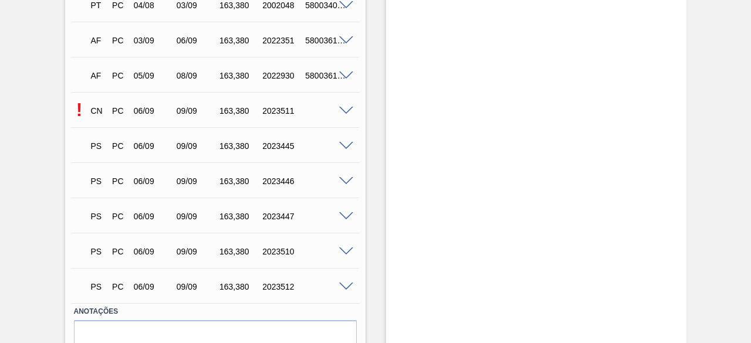
click at [344, 113] on span at bounding box center [346, 111] width 14 height 9
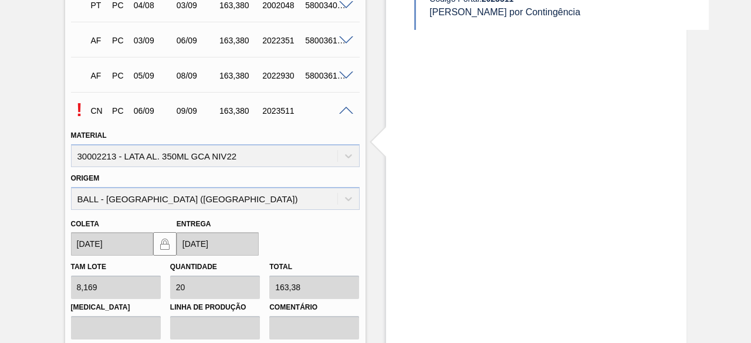
click at [345, 112] on span at bounding box center [346, 111] width 14 height 9
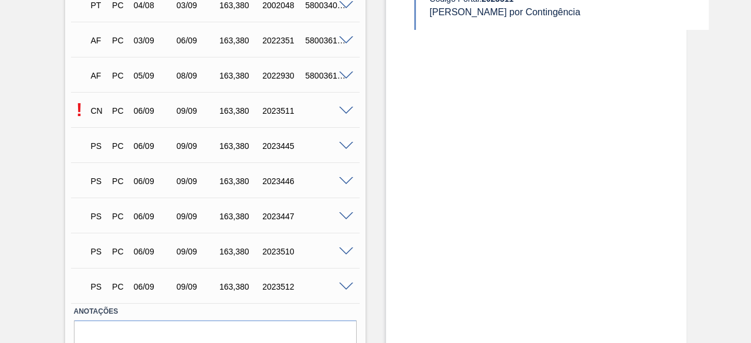
click at [344, 184] on span at bounding box center [346, 181] width 14 height 9
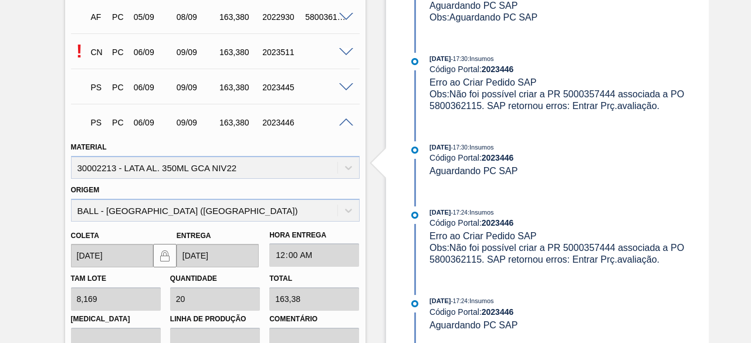
scroll to position [937, 0]
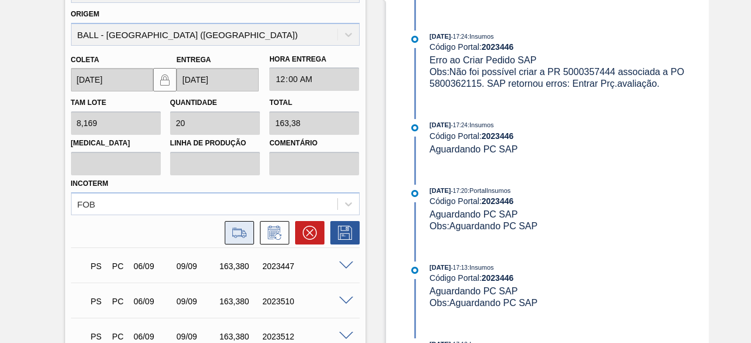
click at [241, 235] on icon at bounding box center [238, 233] width 13 height 8
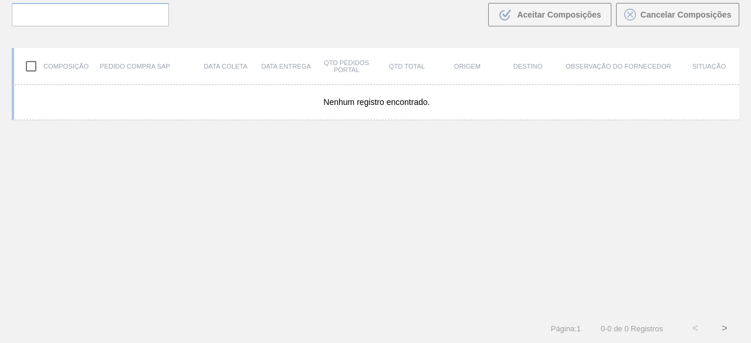
scroll to position [84, 0]
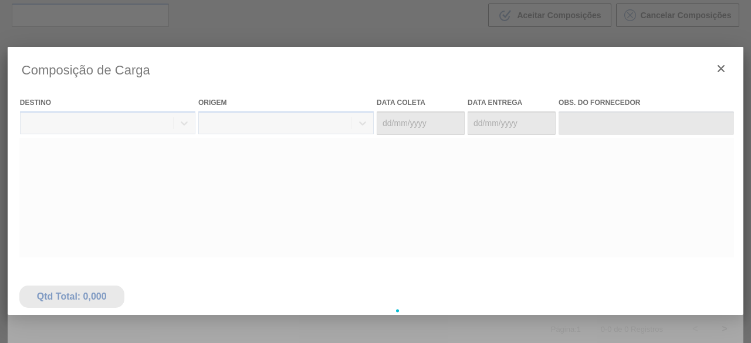
type coleta "[DATE]"
type entrega "[DATE]"
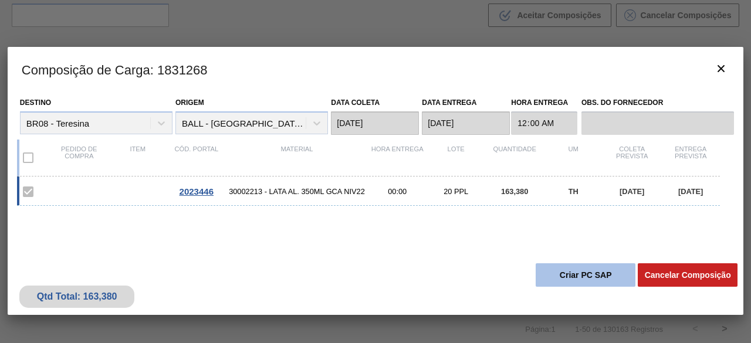
click at [571, 275] on button "Criar PC SAP" at bounding box center [586, 275] width 100 height 23
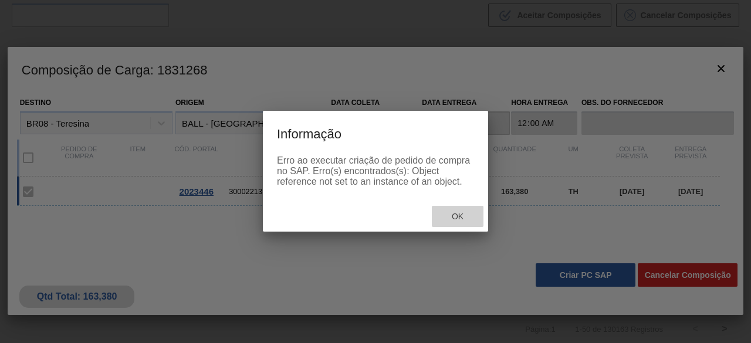
click at [460, 217] on span "Ok" at bounding box center [458, 216] width 31 height 9
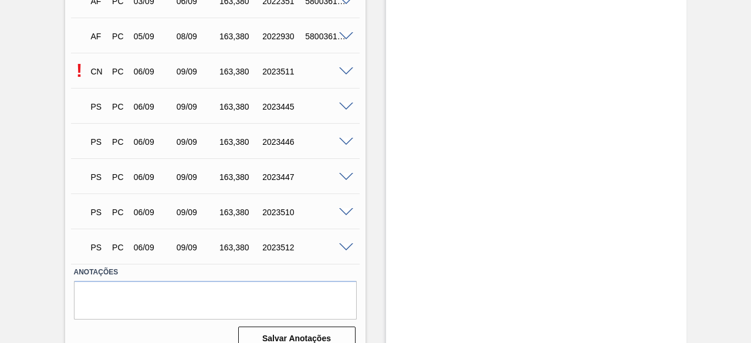
scroll to position [761, 0]
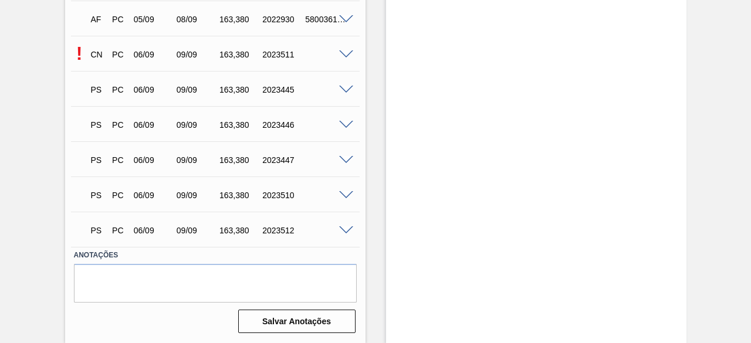
click at [347, 51] on span at bounding box center [346, 54] width 14 height 9
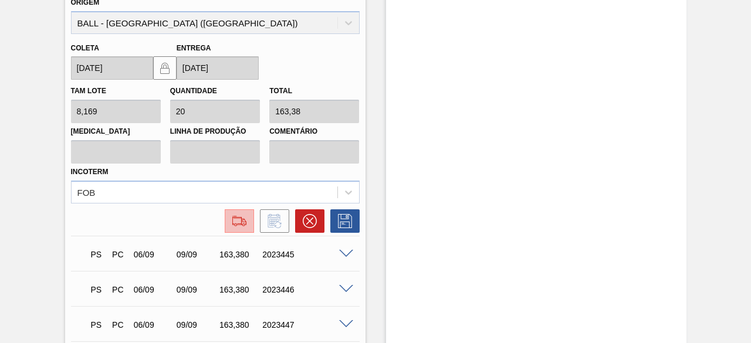
click at [232, 228] on img at bounding box center [239, 221] width 19 height 14
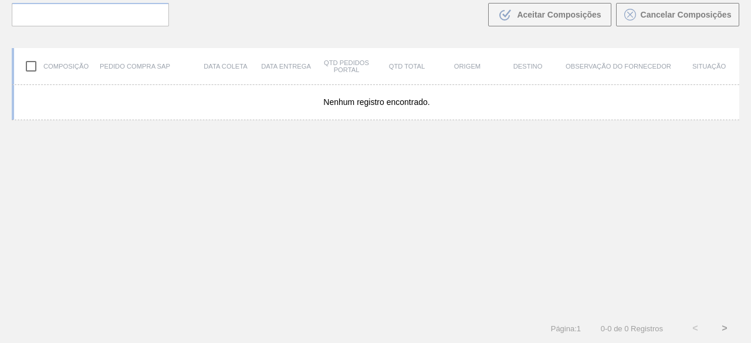
scroll to position [84, 0]
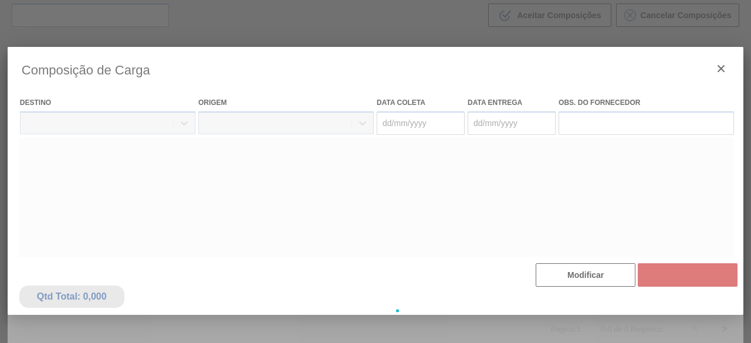
type coleta "[DATE]"
type entrega "[DATE]"
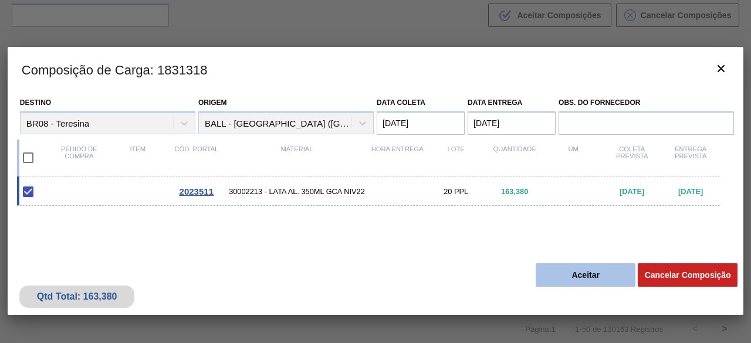
click at [598, 274] on button "Aceitar" at bounding box center [586, 275] width 100 height 23
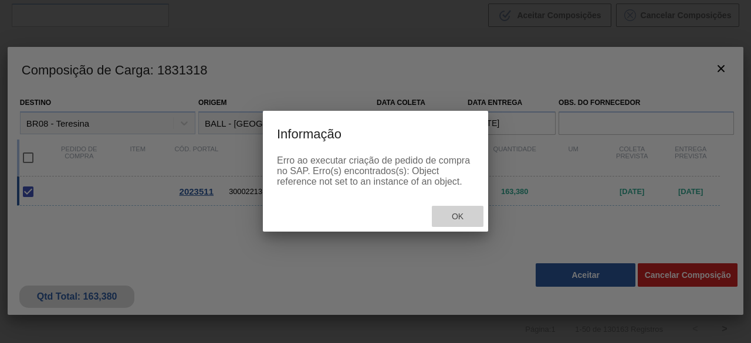
click at [467, 218] on span "Ok" at bounding box center [458, 216] width 31 height 9
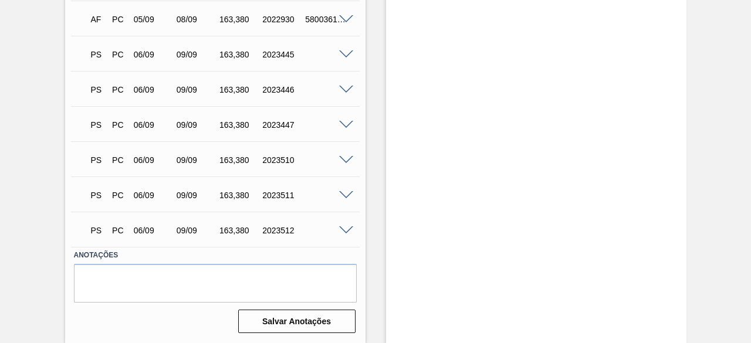
scroll to position [761, 0]
click at [346, 228] on span at bounding box center [346, 231] width 14 height 9
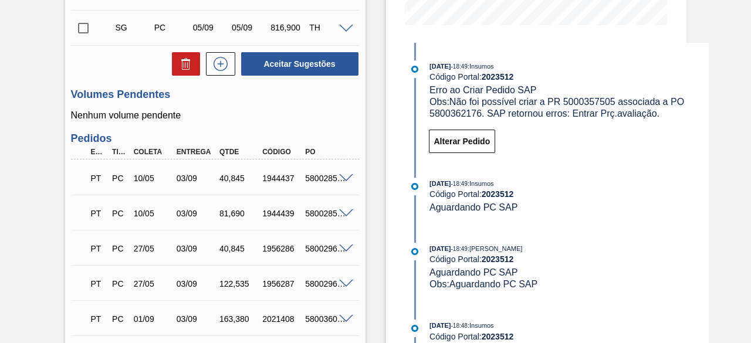
scroll to position [292, 0]
